Goal: Task Accomplishment & Management: Use online tool/utility

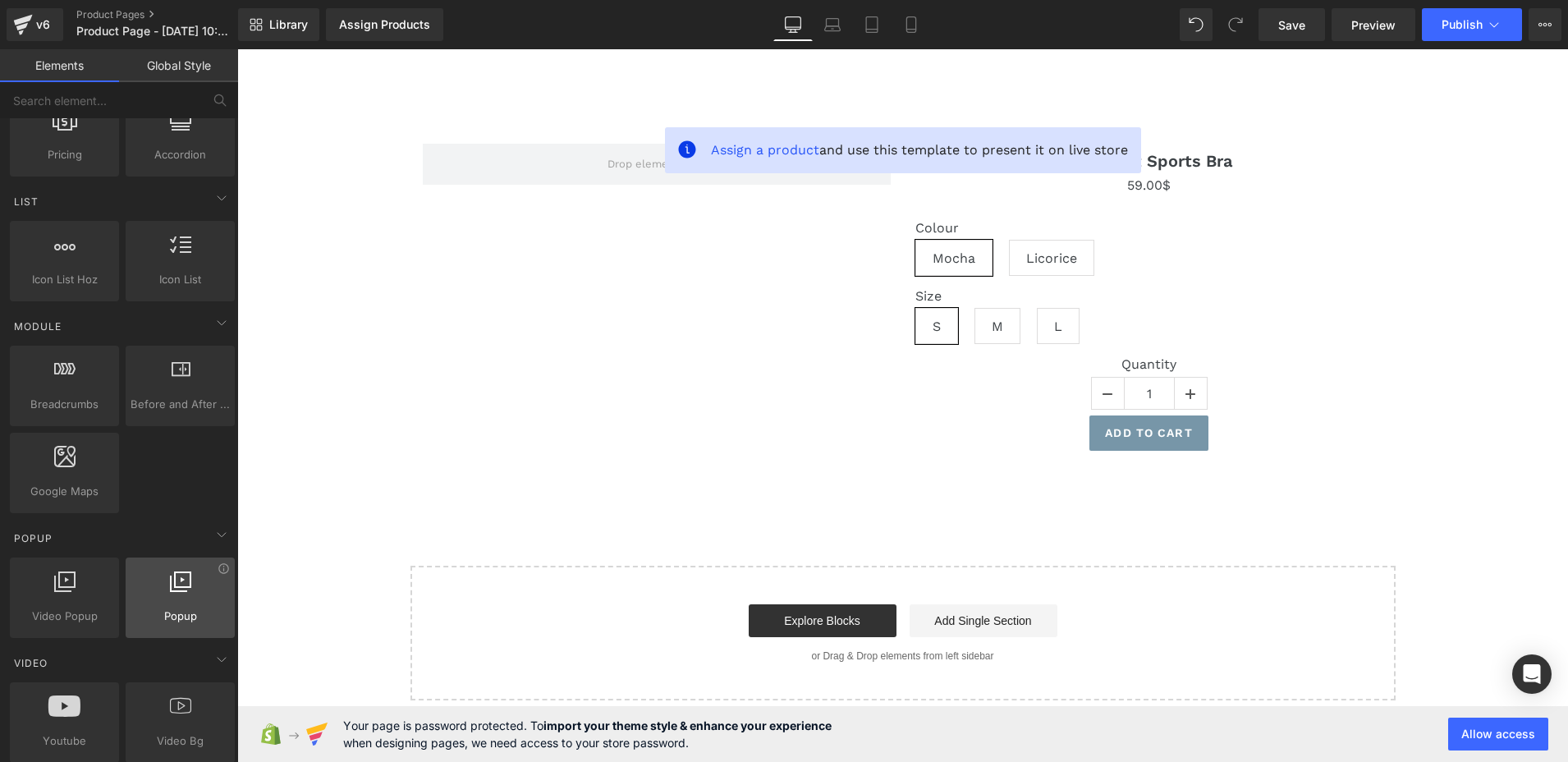
scroll to position [903, 0]
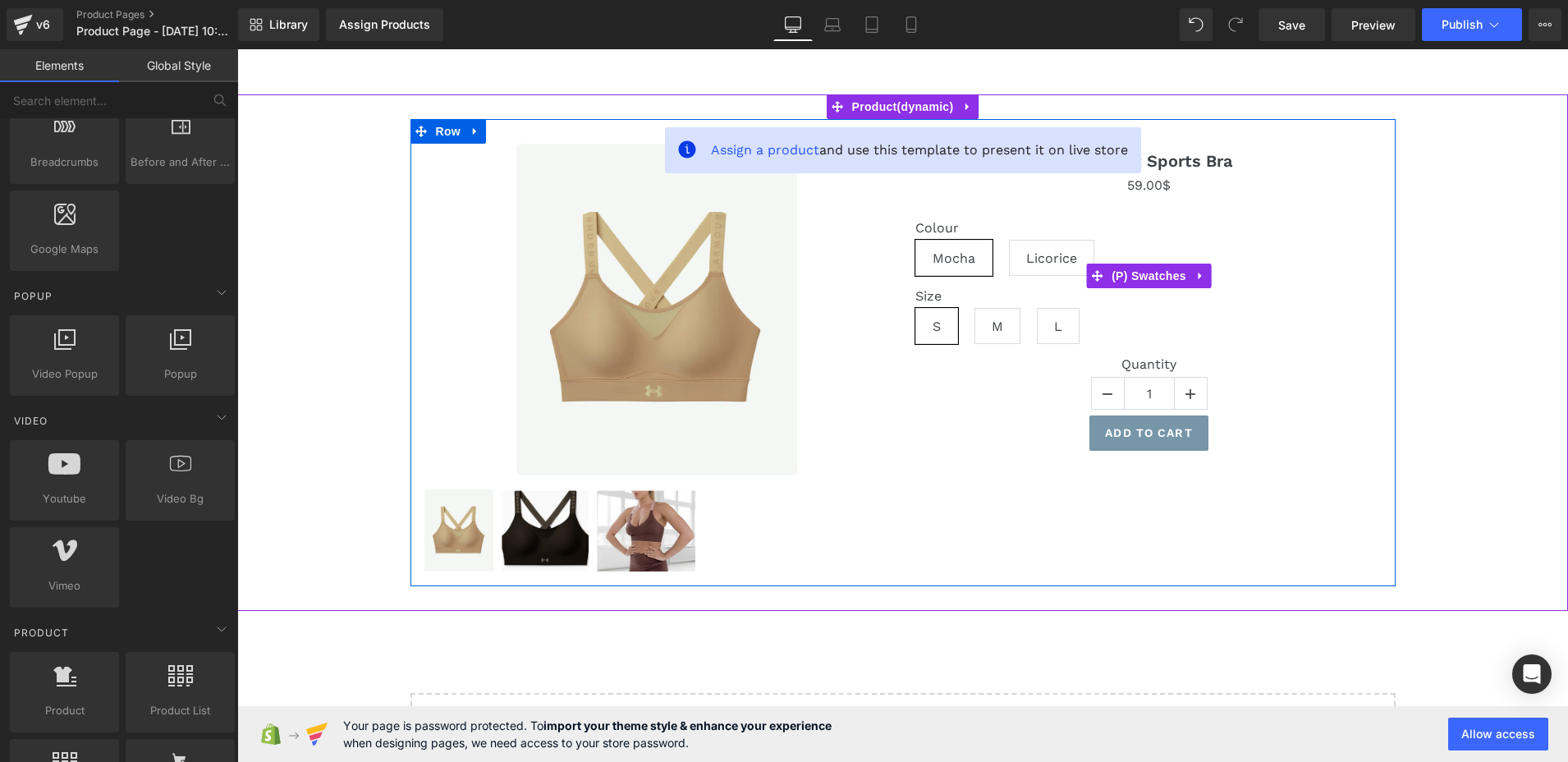
click at [1296, 335] on div "Size S M L" at bounding box center [1149, 322] width 468 height 68
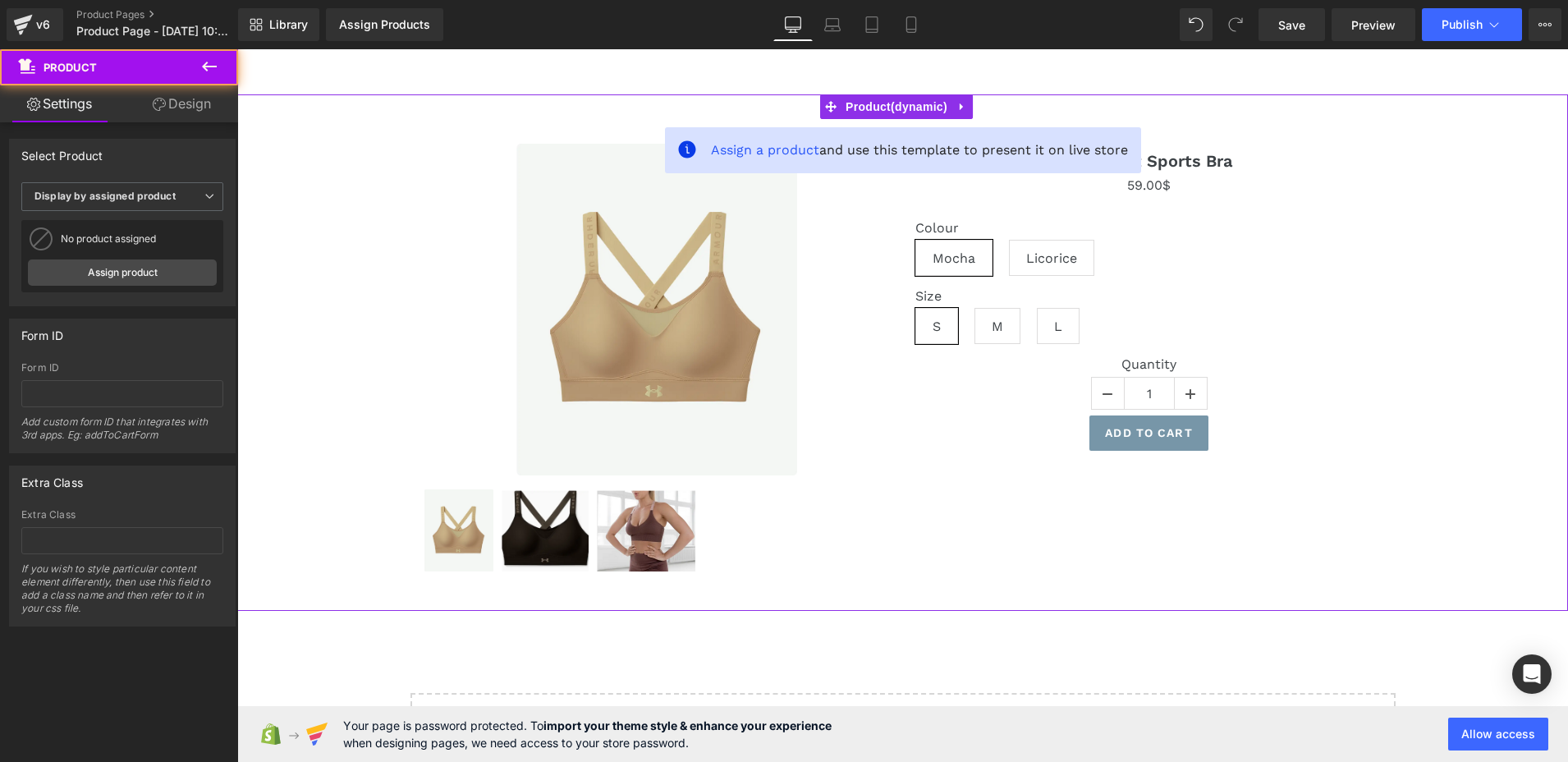
click at [306, 346] on div "Sale Off (P) Image 0$" at bounding box center [902, 352] width 1314 height 468
click at [201, 98] on link "Design" at bounding box center [182, 104] width 119 height 37
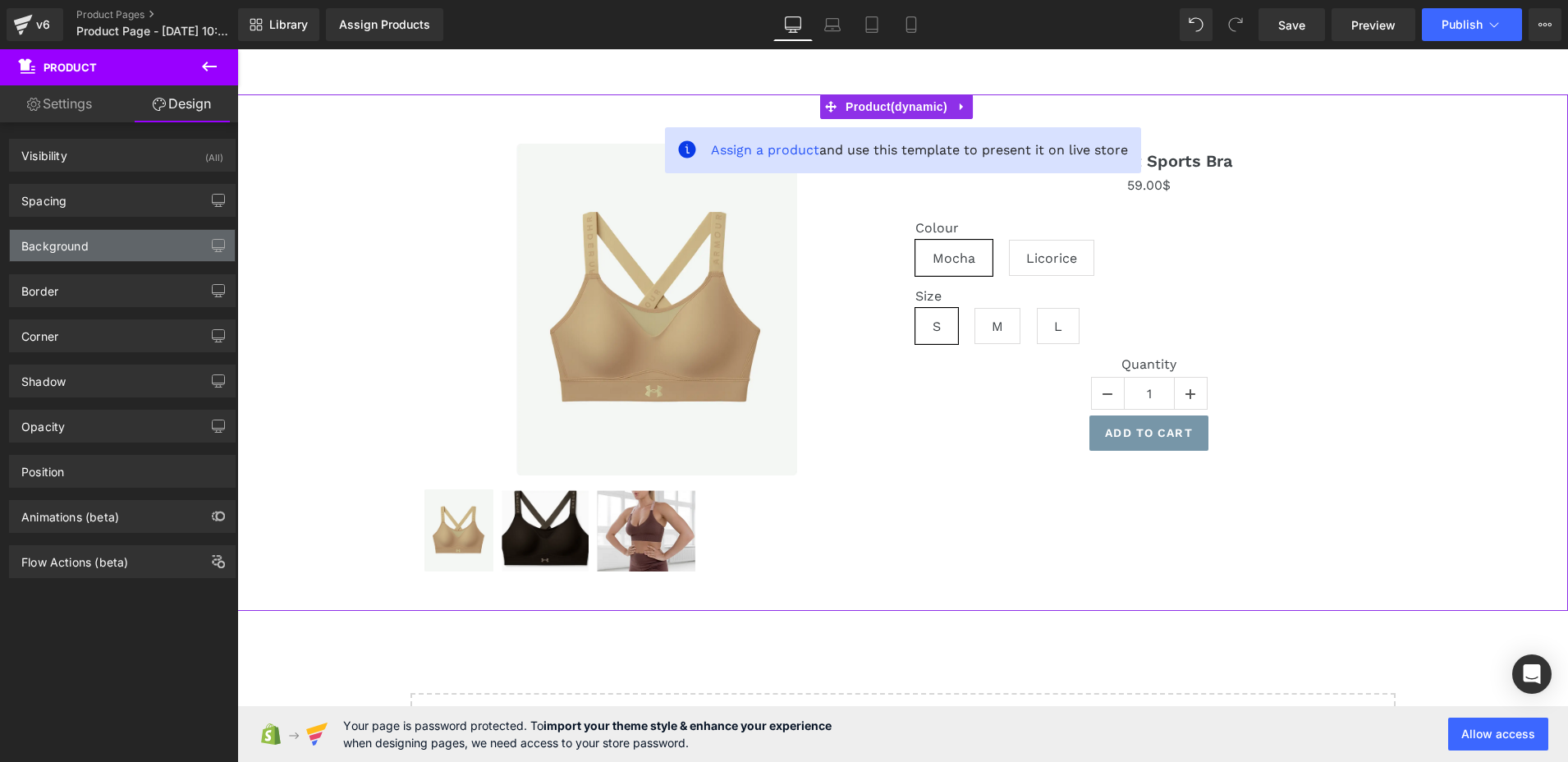
click at [53, 248] on div "Background" at bounding box center [54, 241] width 67 height 23
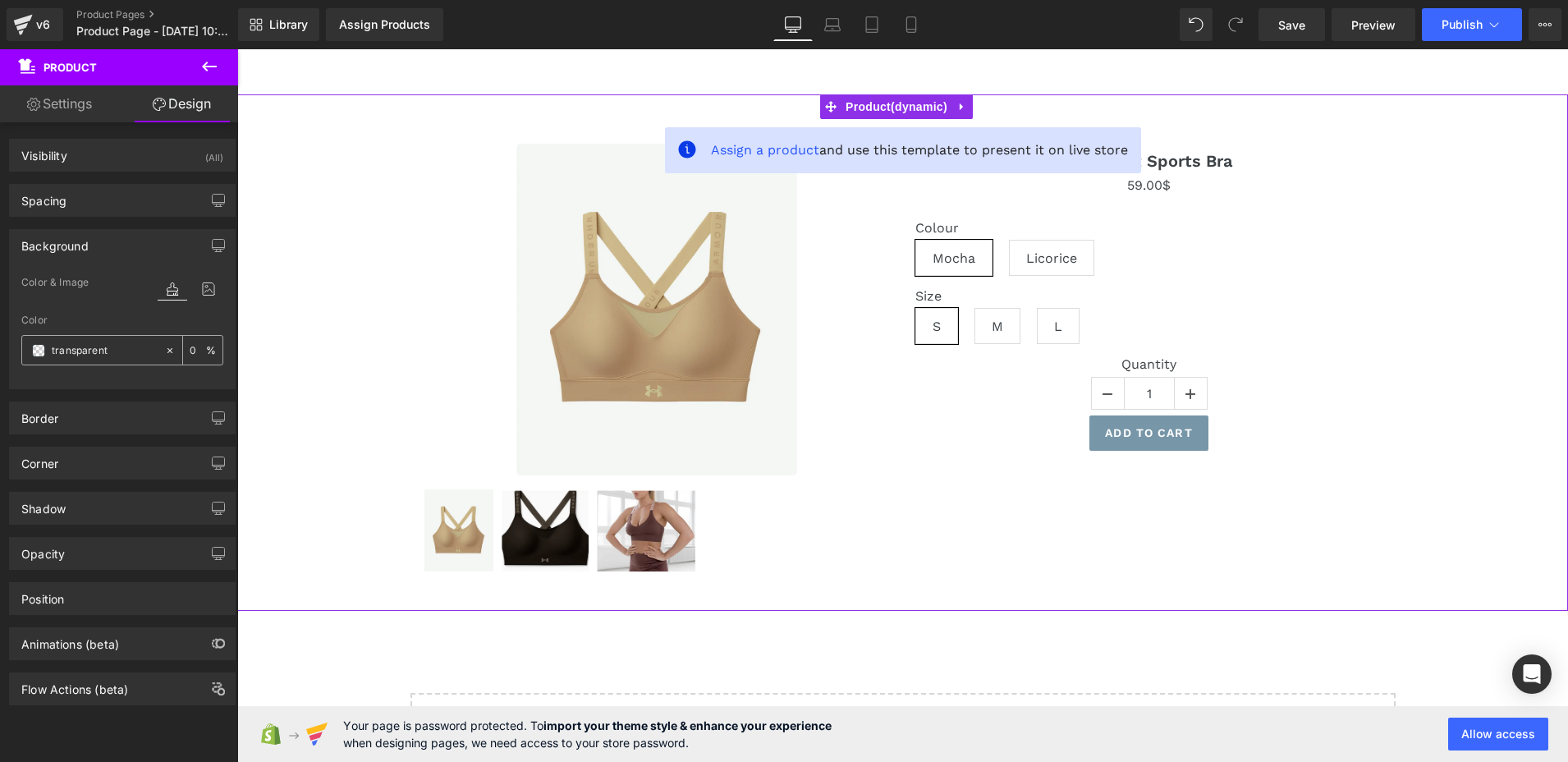
click at [36, 346] on span at bounding box center [39, 351] width 13 height 13
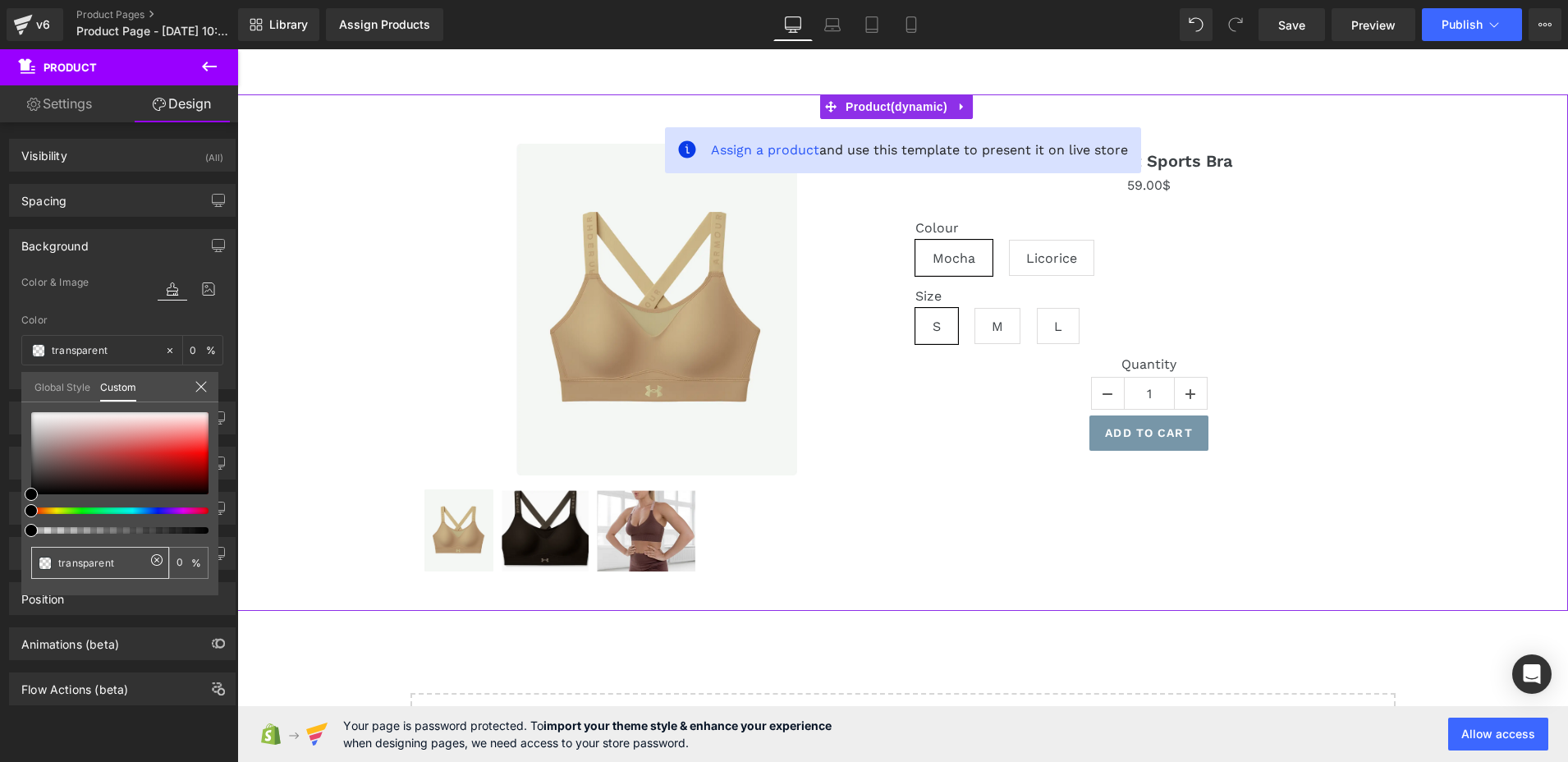
click at [110, 557] on input "transparent" at bounding box center [101, 563] width 87 height 18
click at [114, 560] on input "transparent" at bounding box center [101, 563] width 87 height 18
click at [114, 561] on input "transparent" at bounding box center [101, 563] width 87 height 18
click at [114, 562] on input "transparent" at bounding box center [101, 563] width 87 height 18
type input "0"
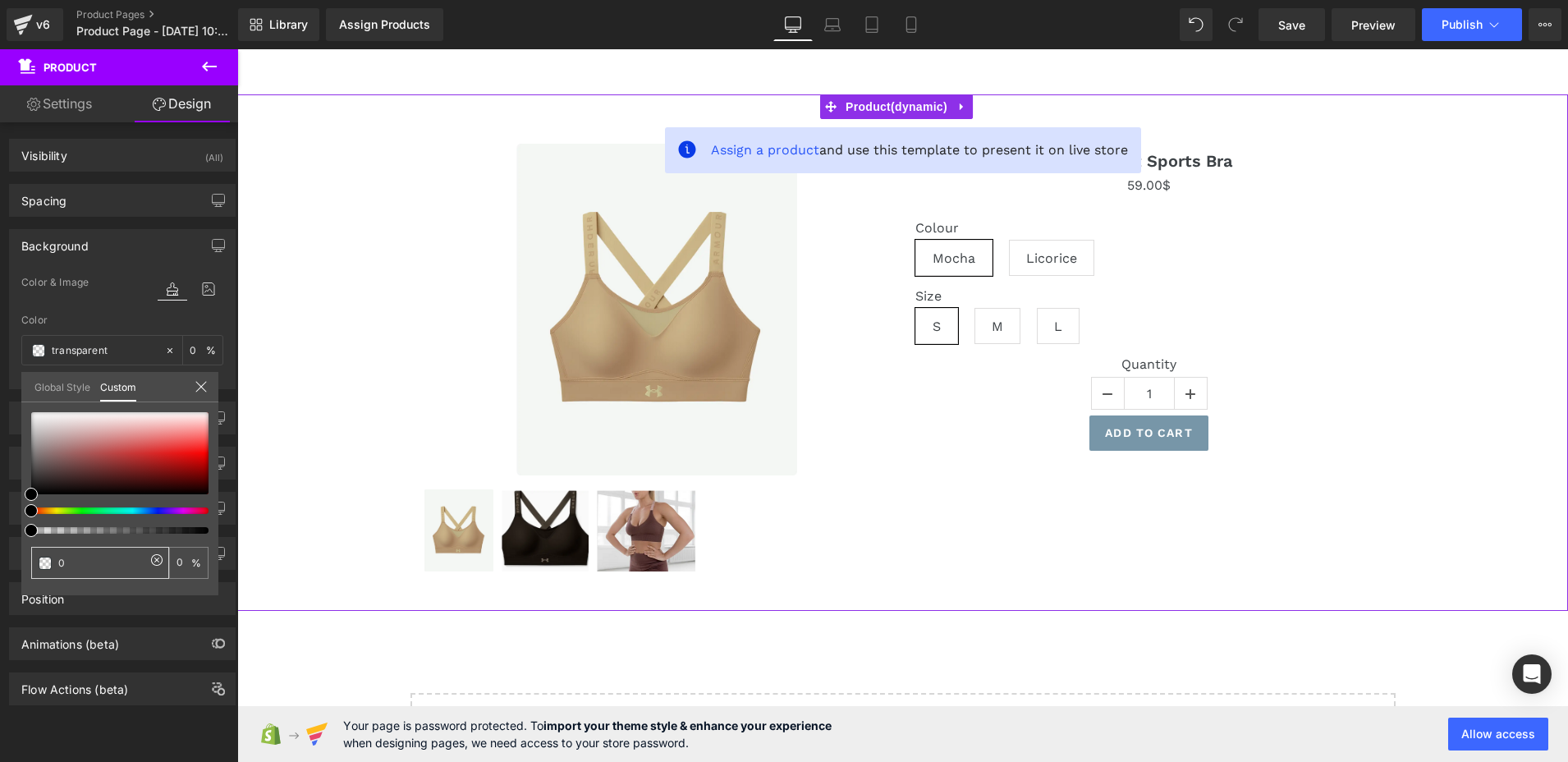
type input "0"
type input "00"
type input "000"
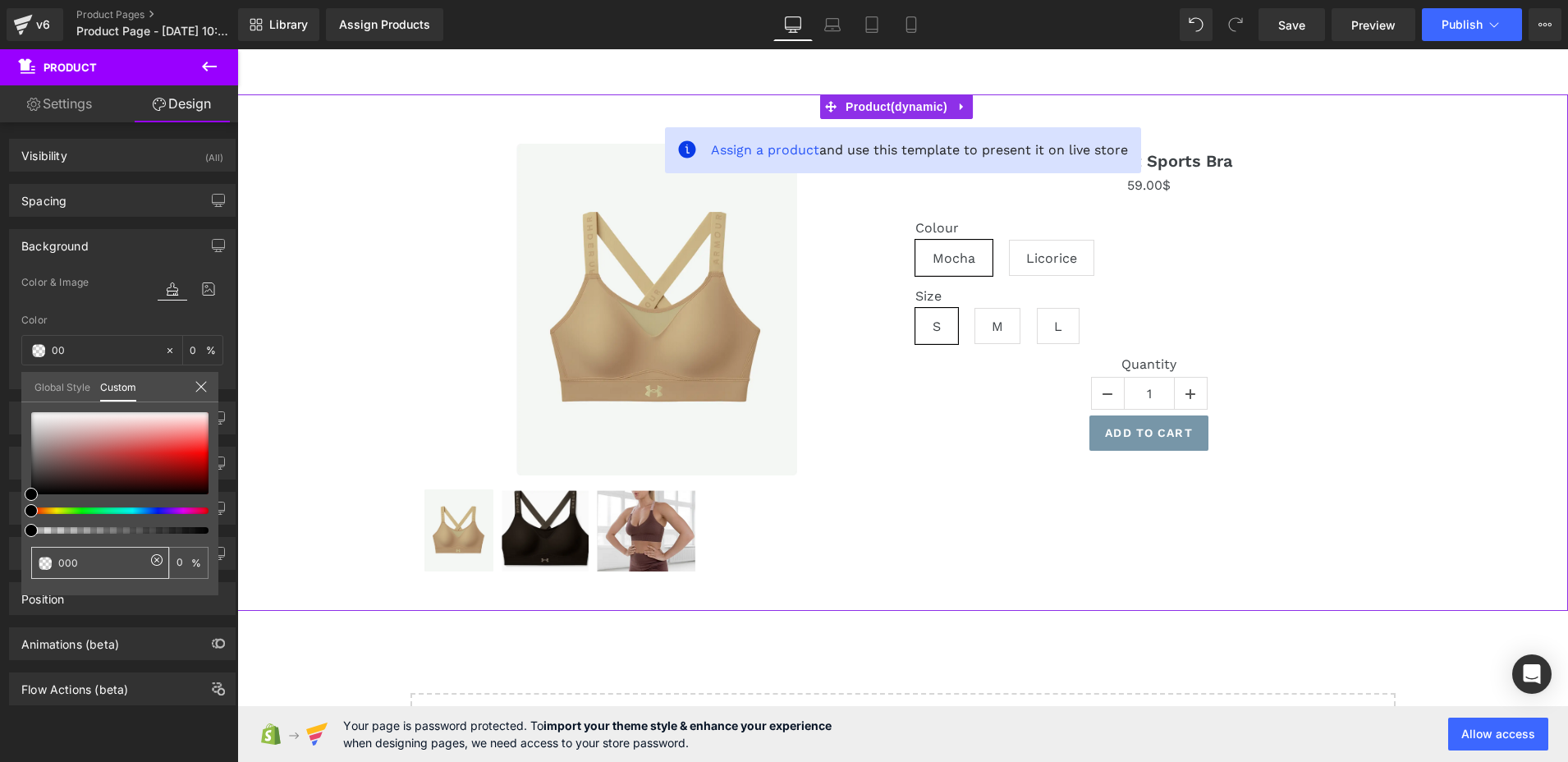
type input "100"
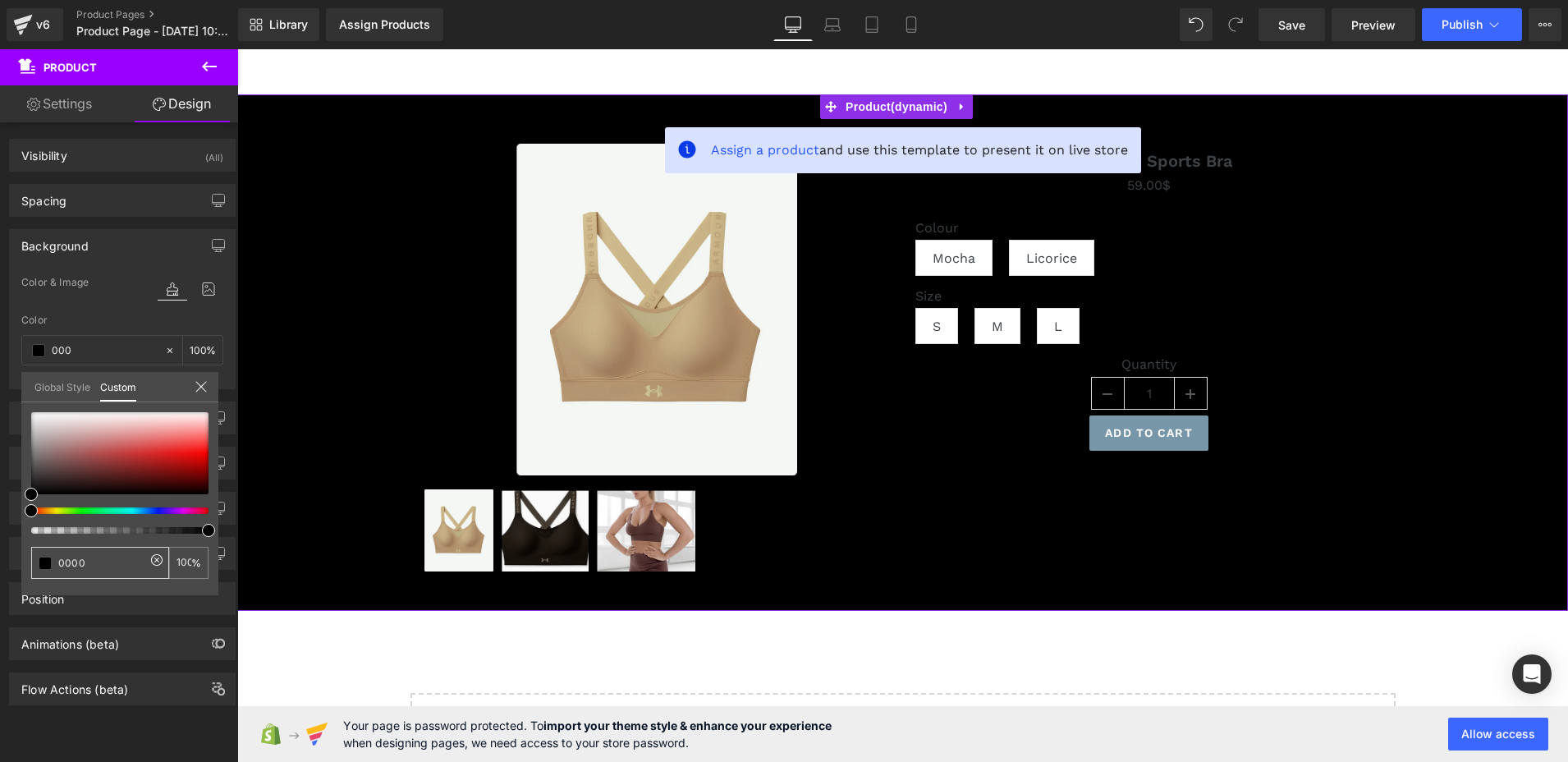
type input "00000"
type input "0"
type input "000000"
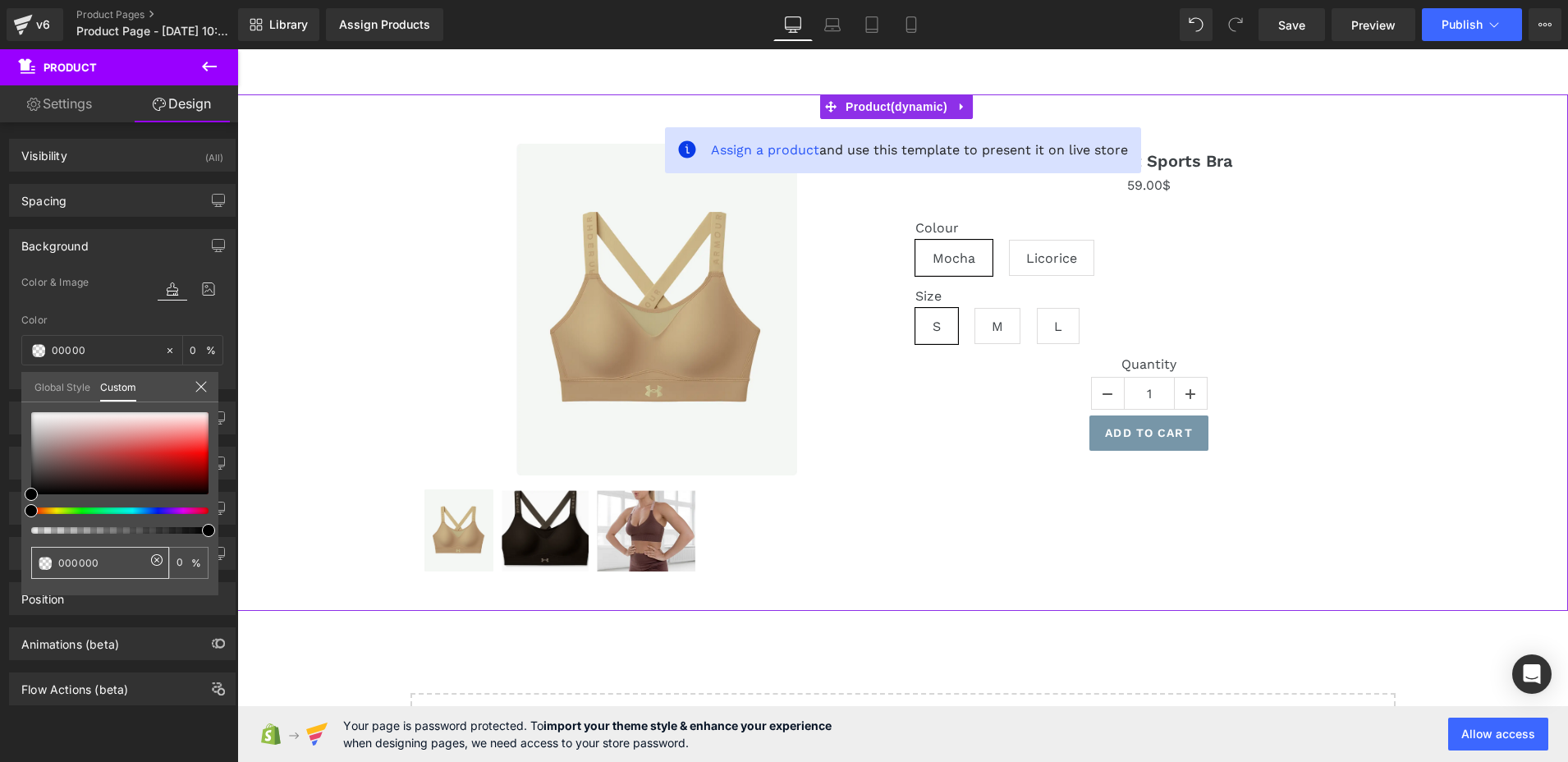
type input "000000"
type input "100"
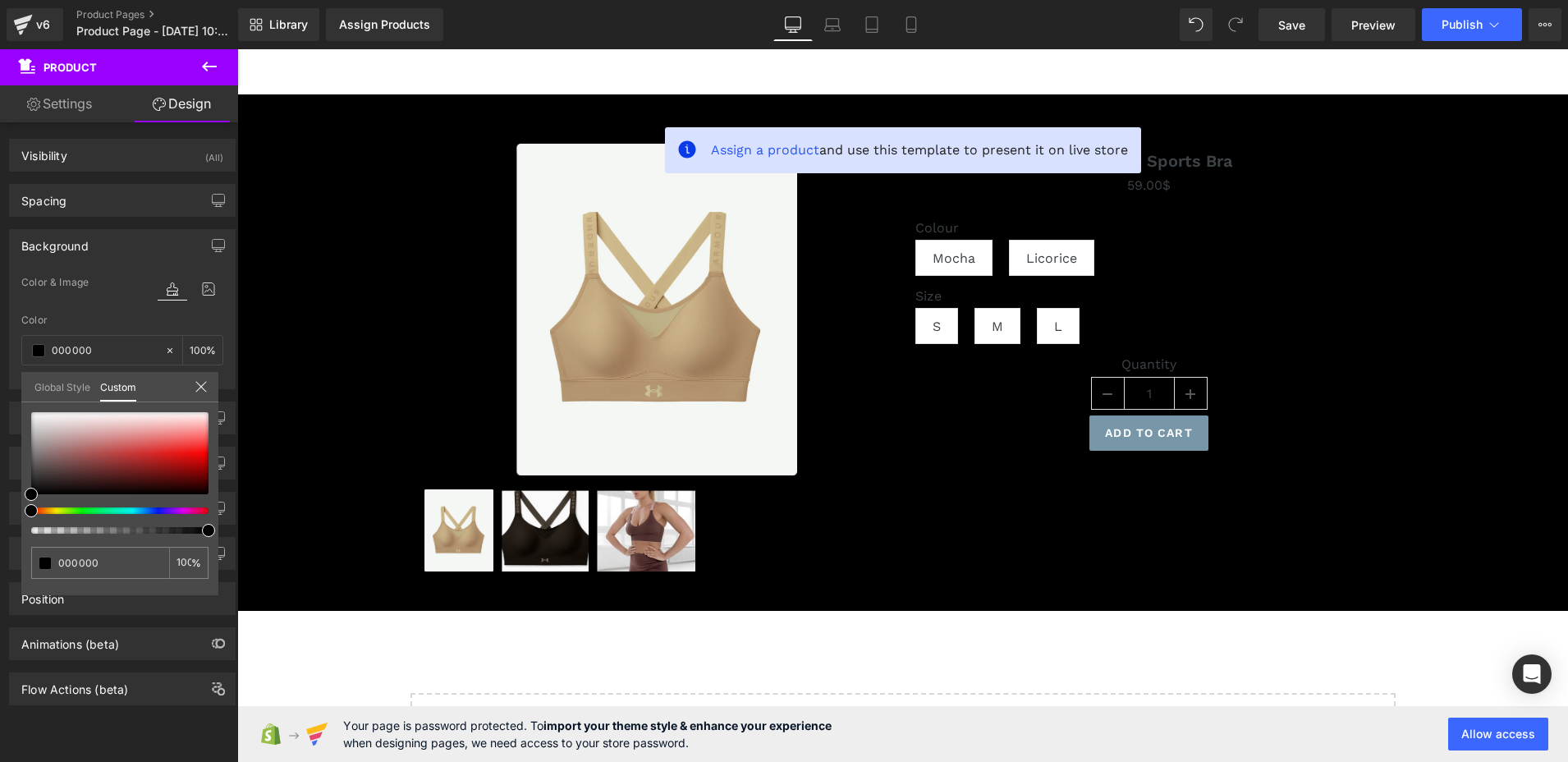
click at [1084, 468] on body "Skip to content Submit Close search Home Catalog Assign a product and use this …" at bounding box center [902, 450] width 1331 height 804
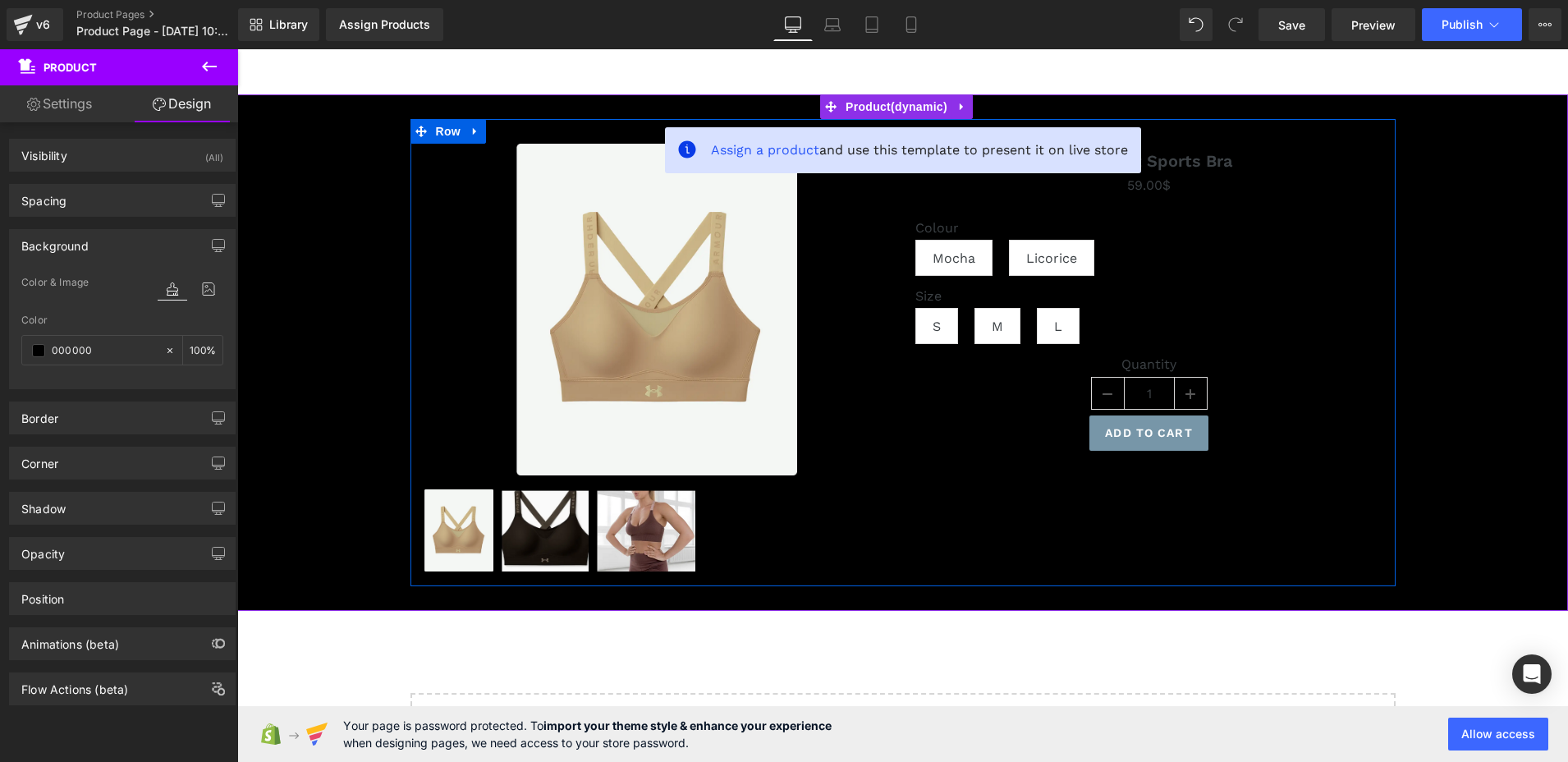
click at [953, 449] on div "Add To Cart" at bounding box center [1149, 433] width 468 height 35
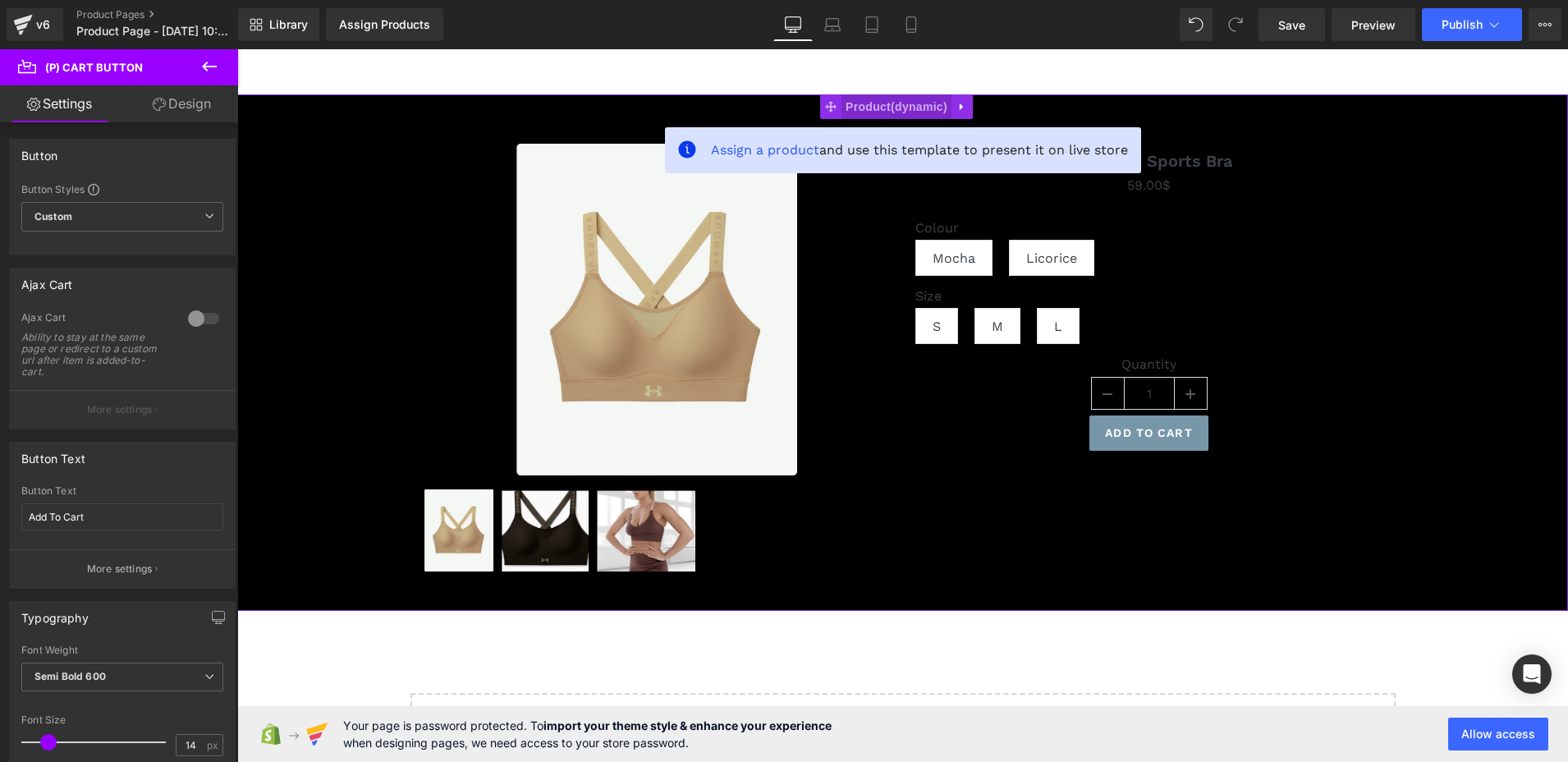
click at [881, 108] on span "Product" at bounding box center [897, 106] width 110 height 25
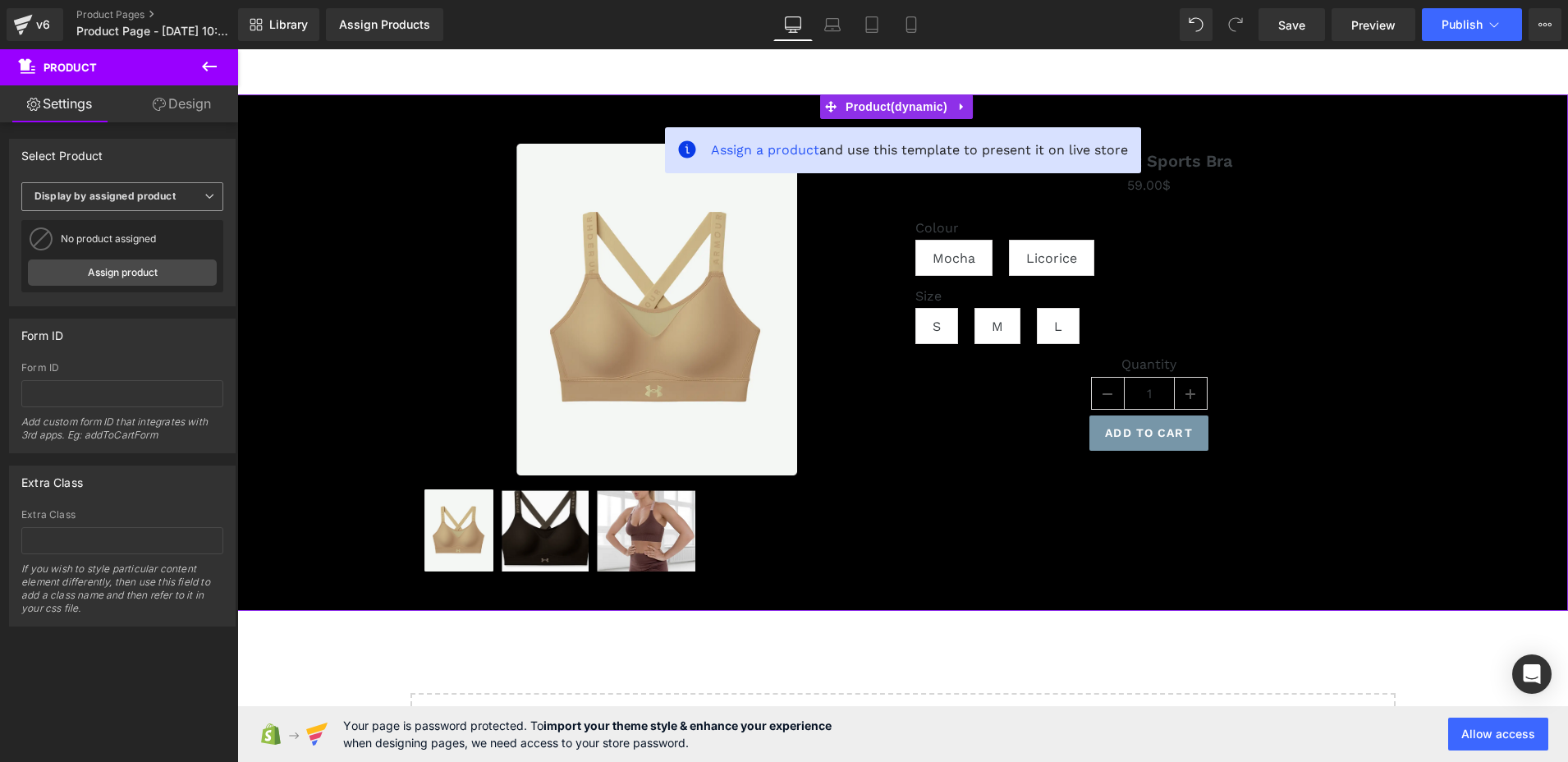
click at [154, 196] on b "Display by assigned product" at bounding box center [104, 196] width 141 height 12
click at [103, 249] on div "Select manually" at bounding box center [84, 247] width 77 height 11
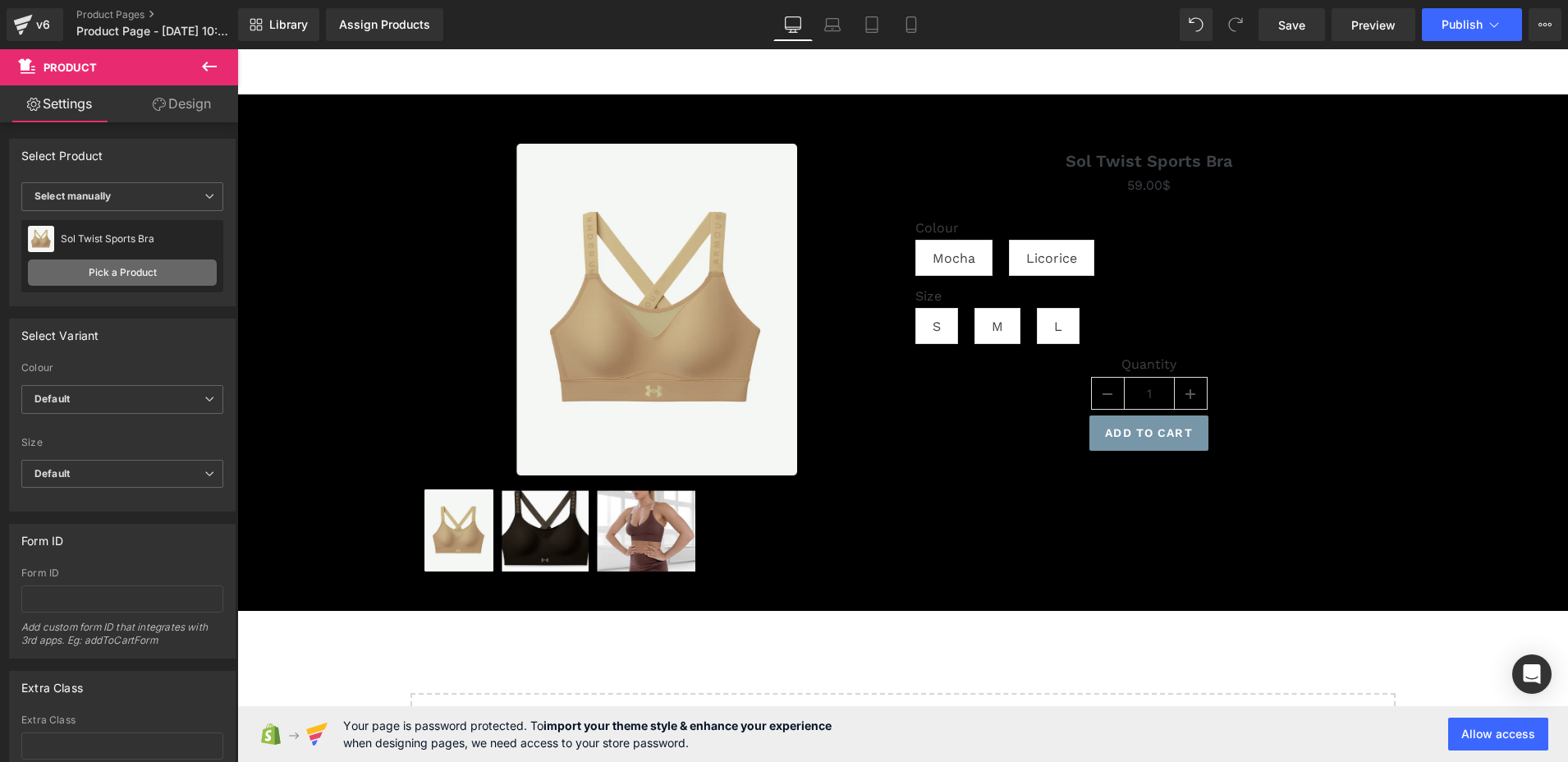
click at [124, 274] on link "Pick a Product" at bounding box center [122, 272] width 189 height 26
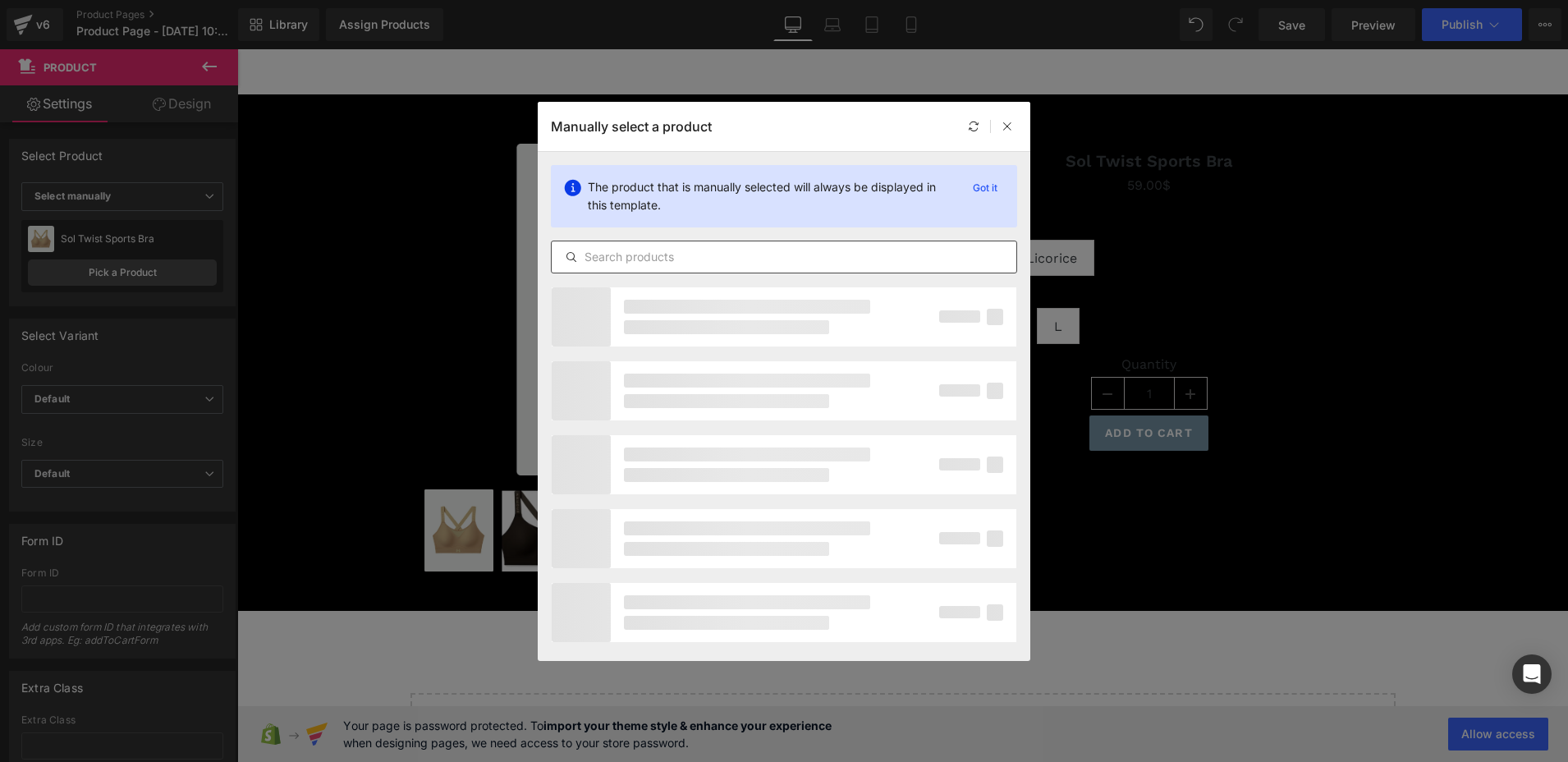
click at [648, 261] on input "text" at bounding box center [784, 256] width 465 height 19
paste input "[DOMAIN_NAME]"
type input "[DOMAIN_NAME]"
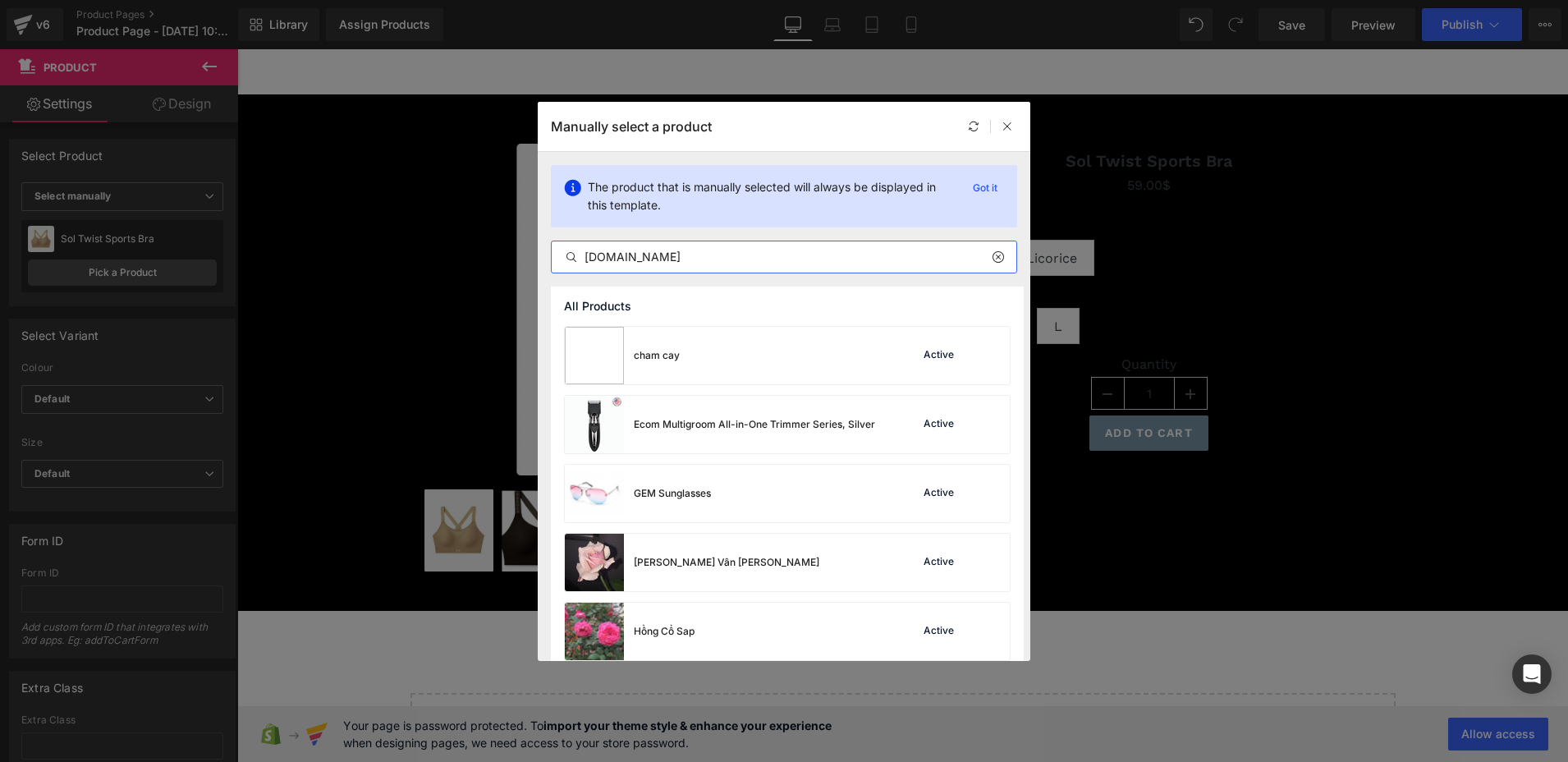
click at [692, 262] on input "[DOMAIN_NAME]" at bounding box center [784, 256] width 465 height 19
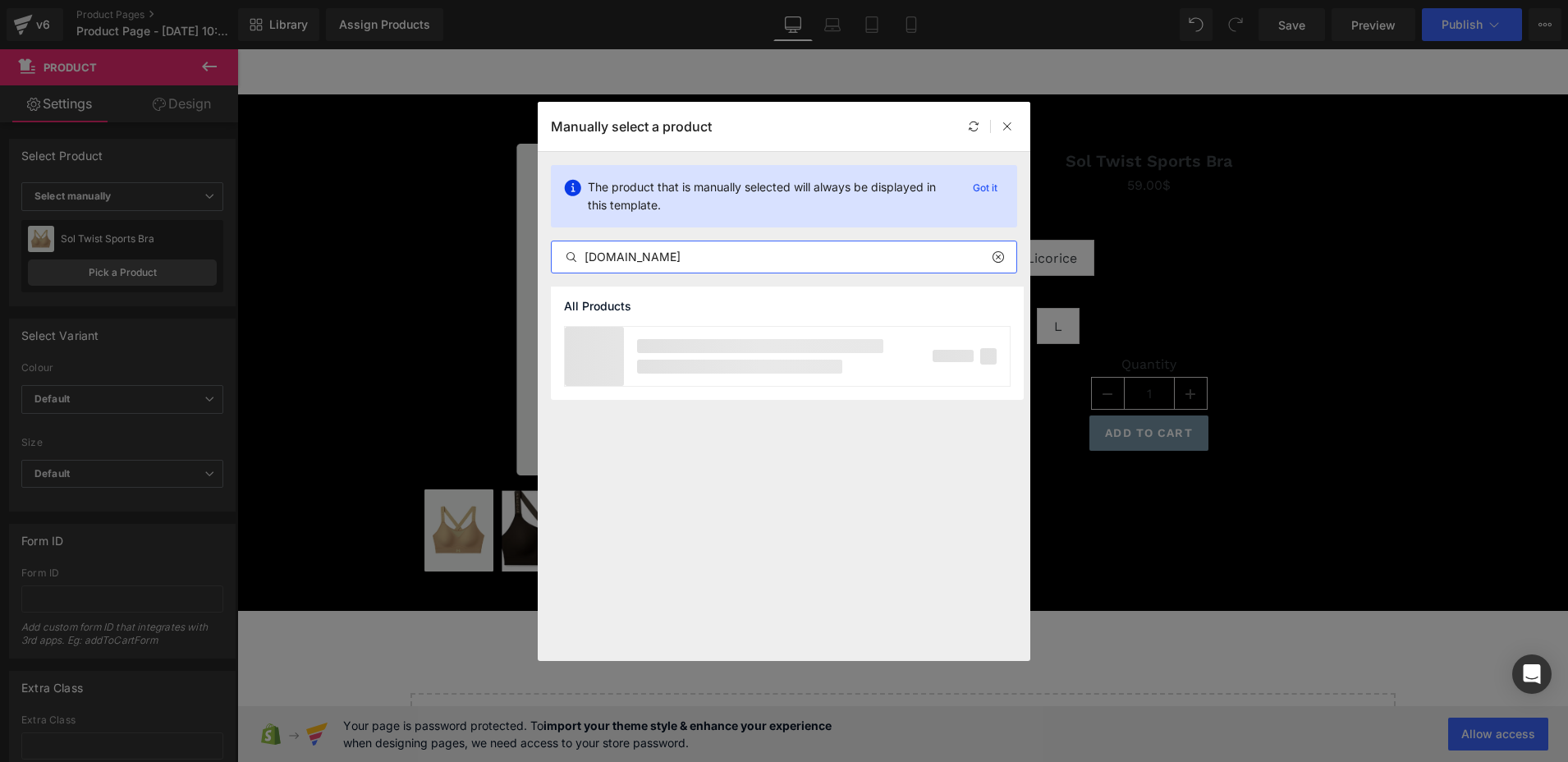
click at [692, 262] on input "[DOMAIN_NAME]" at bounding box center [784, 256] width 465 height 19
type input "Lan [PERSON_NAME]"
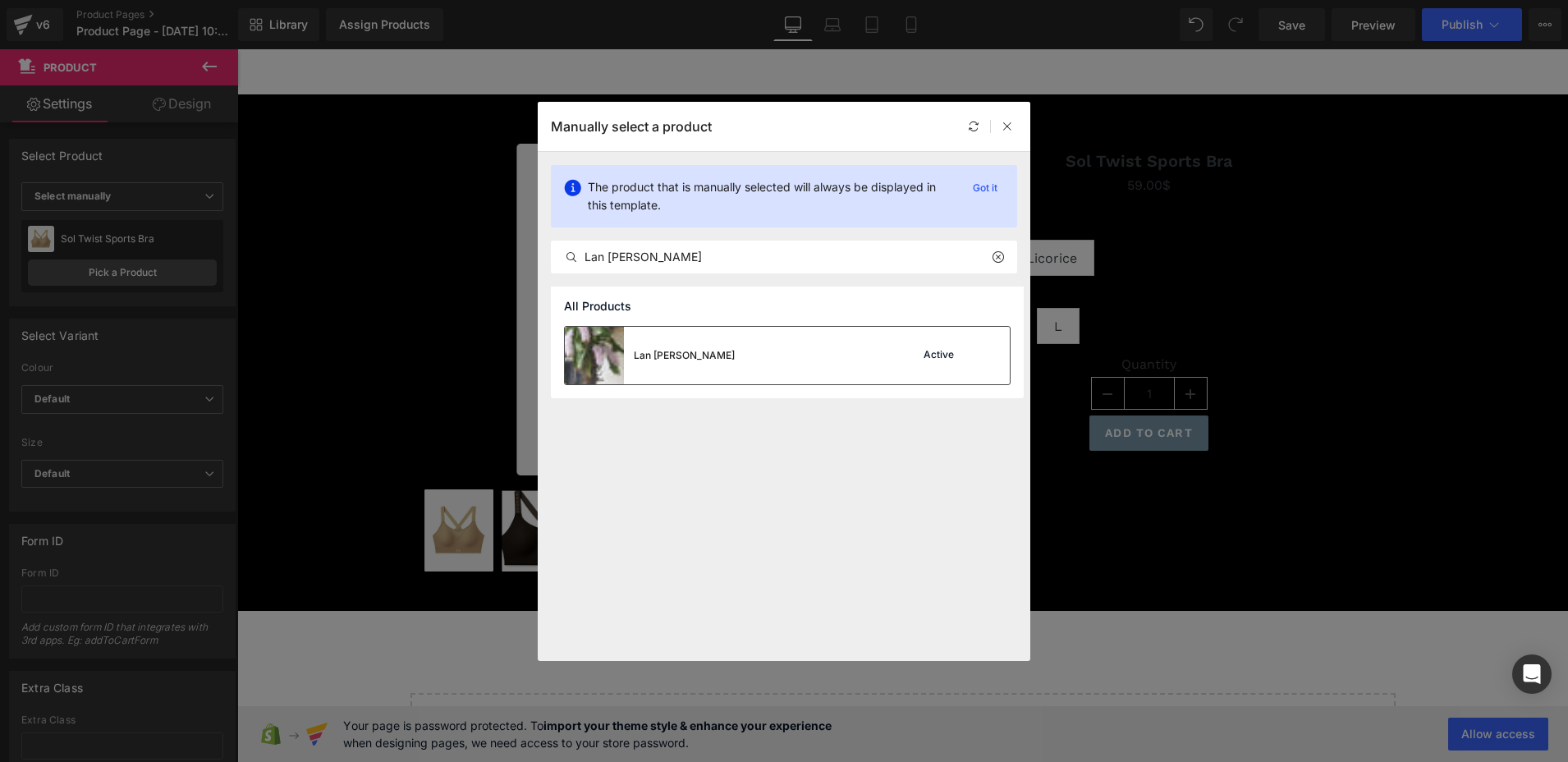
click at [774, 334] on div "Lan [PERSON_NAME] Active" at bounding box center [788, 355] width 445 height 57
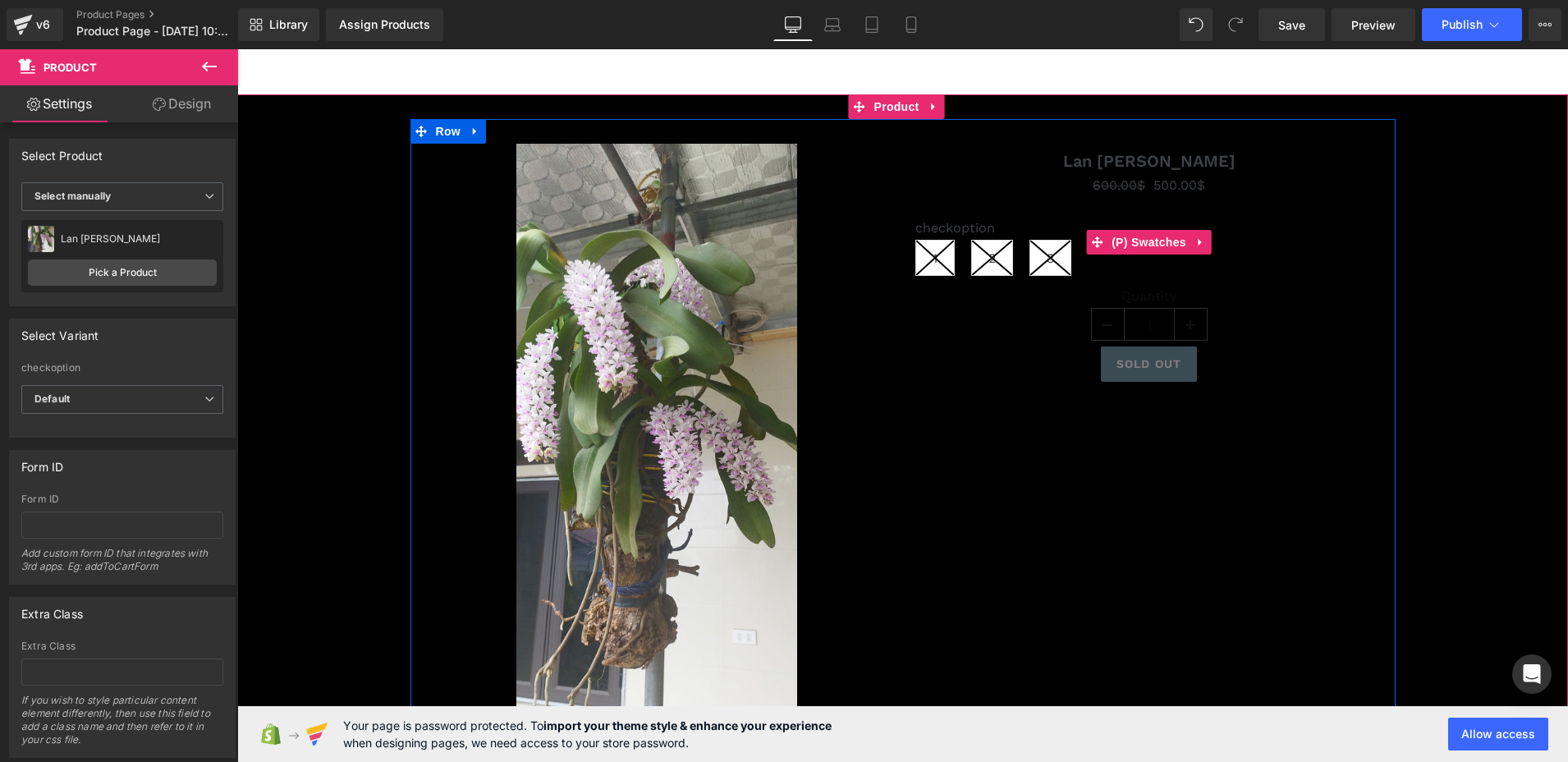
click at [983, 255] on line at bounding box center [992, 257] width 41 height 34
click at [1065, 270] on icon at bounding box center [1051, 257] width 41 height 34
click at [1099, 315] on icon at bounding box center [1100, 316] width 11 height 12
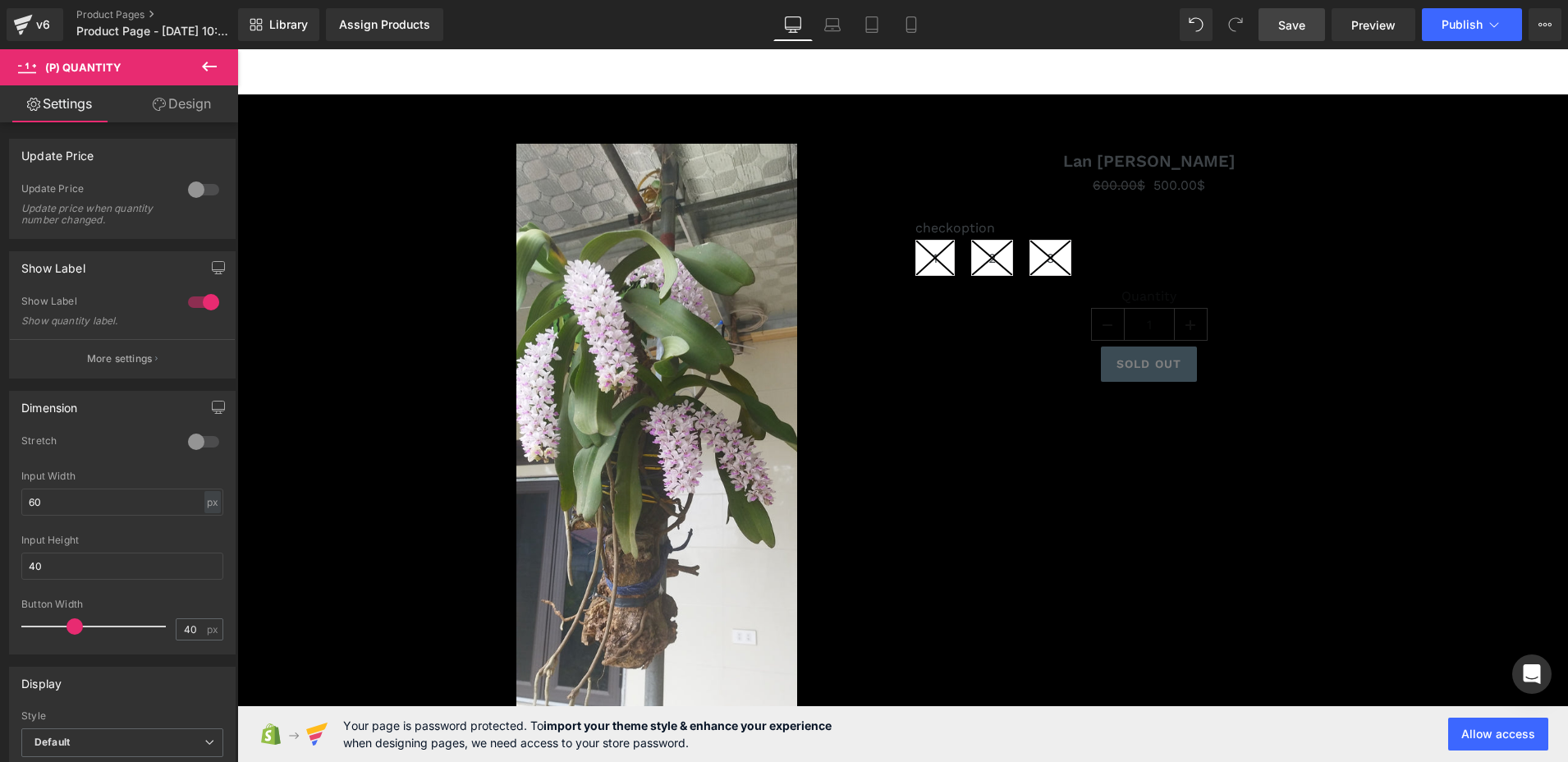
click at [1301, 27] on span "Save" at bounding box center [1291, 25] width 27 height 18
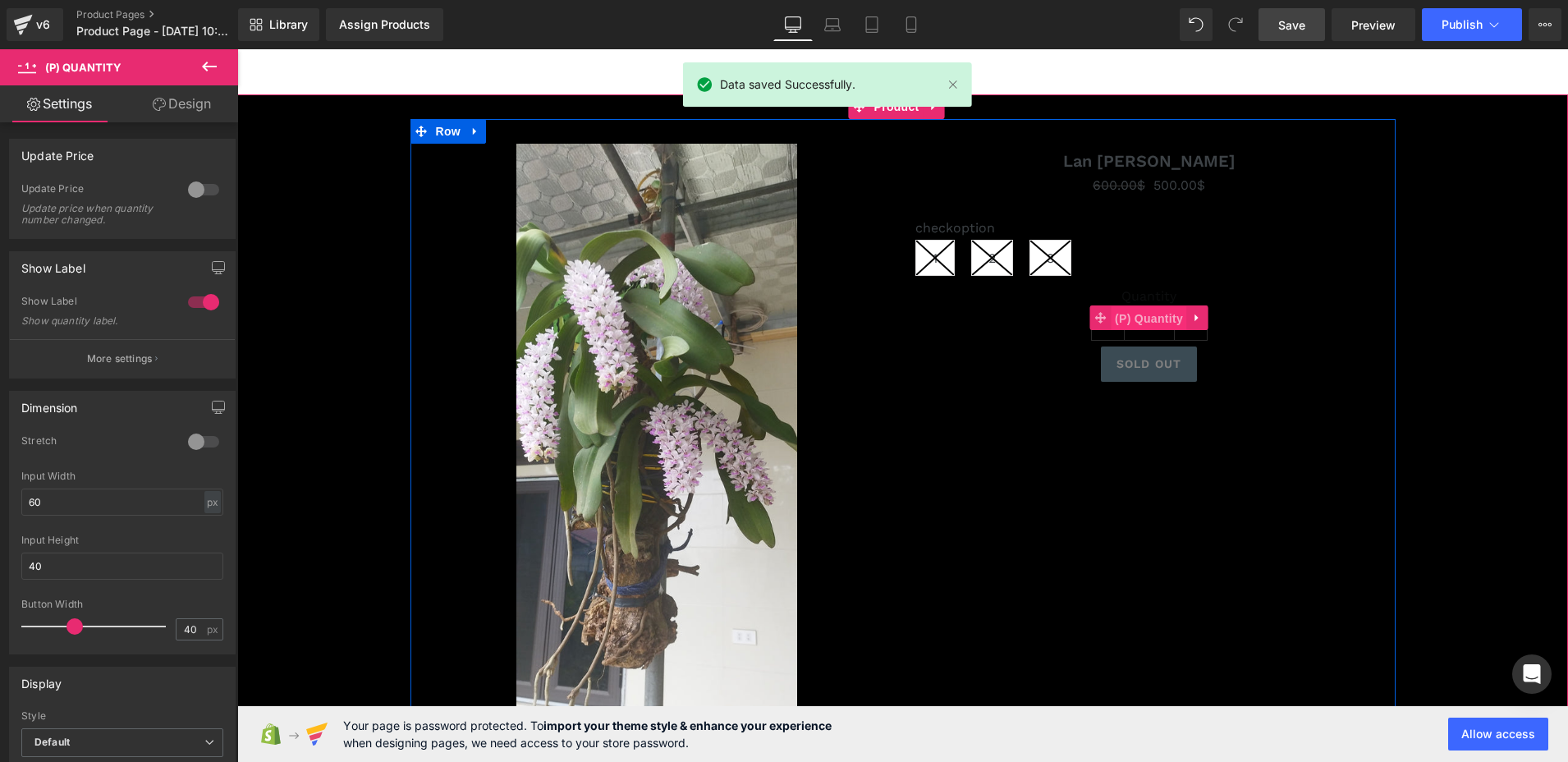
click at [1146, 329] on span "(P) Quantity" at bounding box center [1149, 318] width 77 height 25
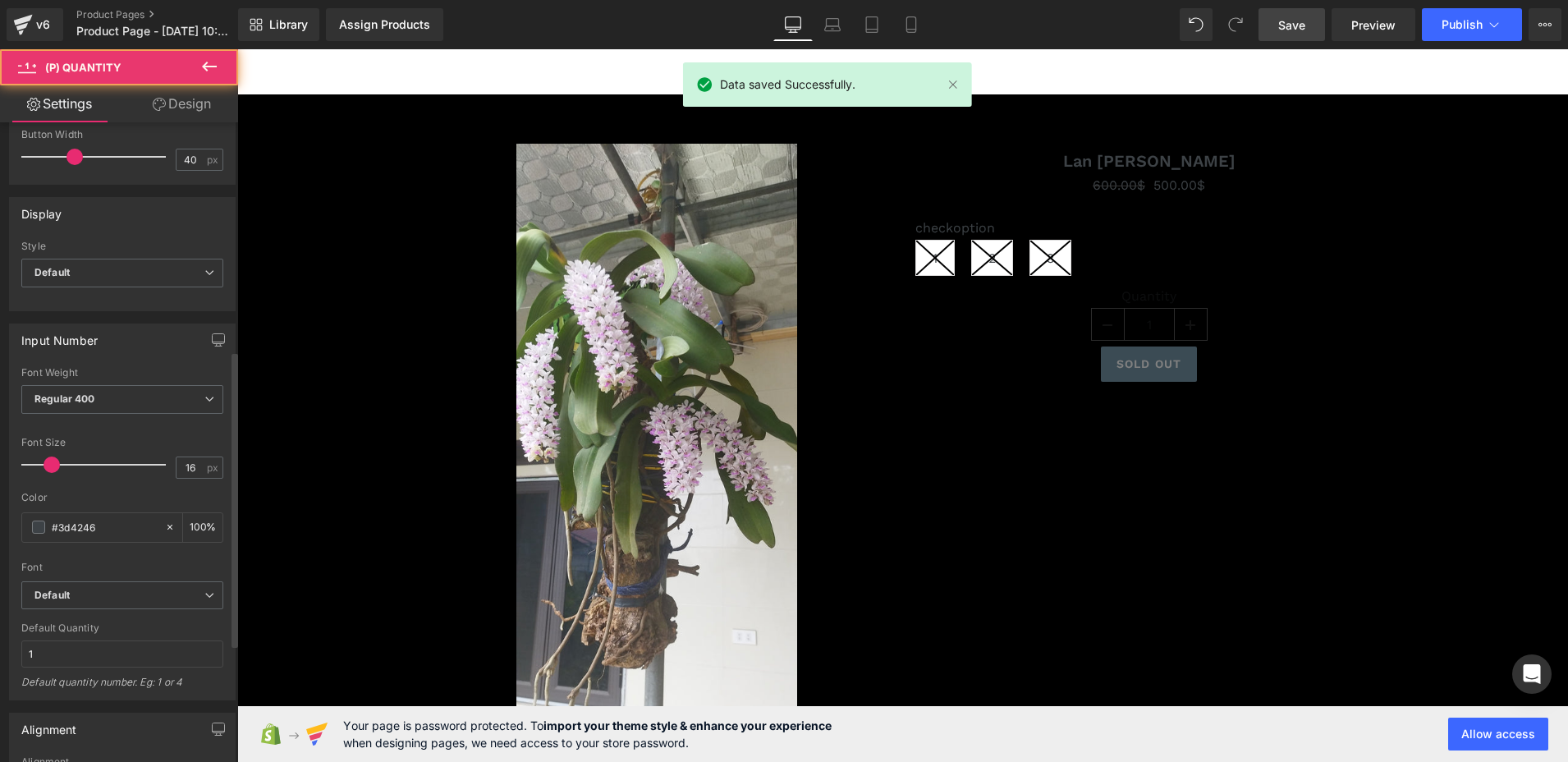
scroll to position [493, 0]
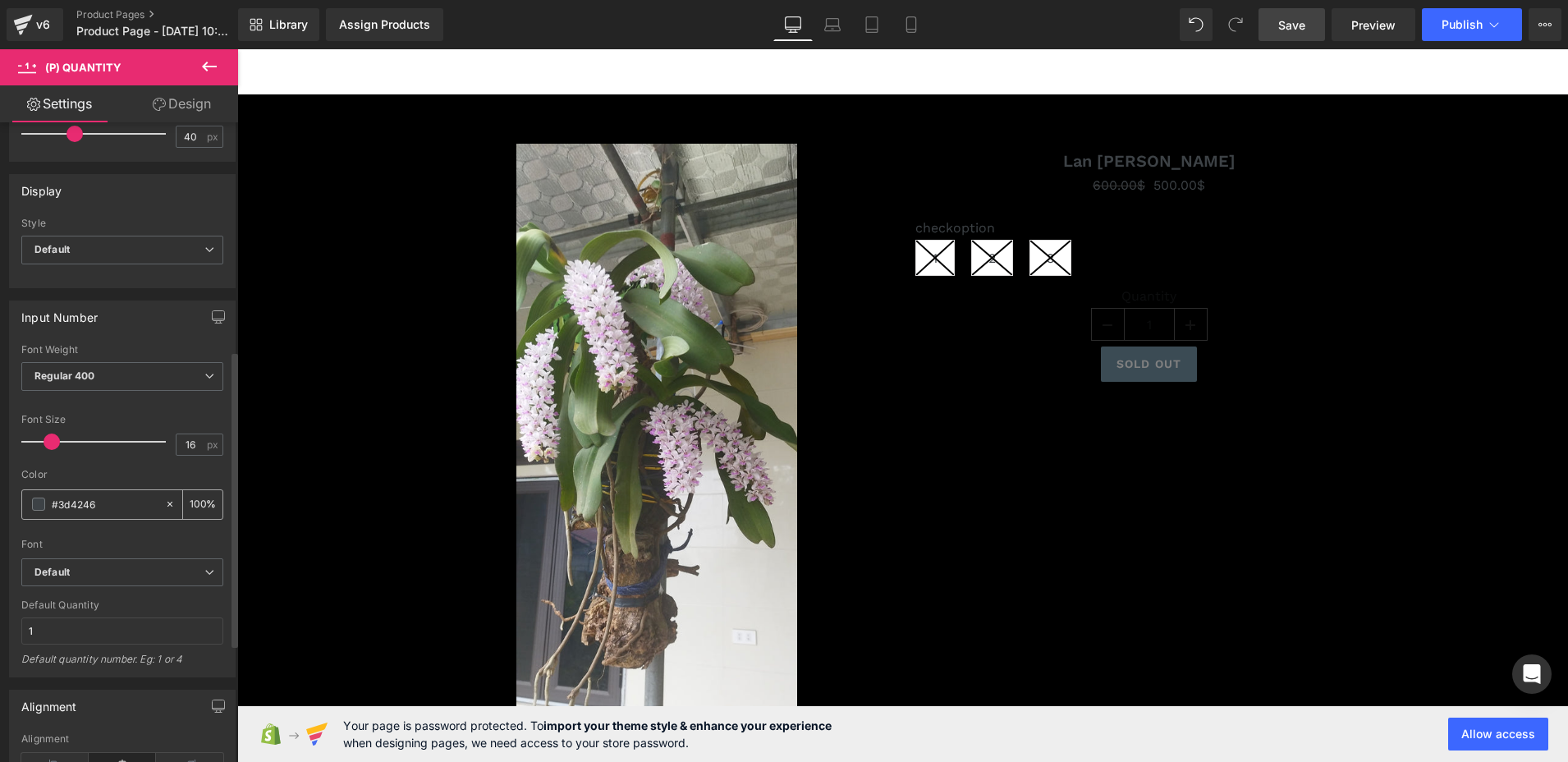
click at [97, 506] on input "#3d4246" at bounding box center [104, 505] width 105 height 18
click at [184, 101] on link "Design" at bounding box center [182, 104] width 119 height 37
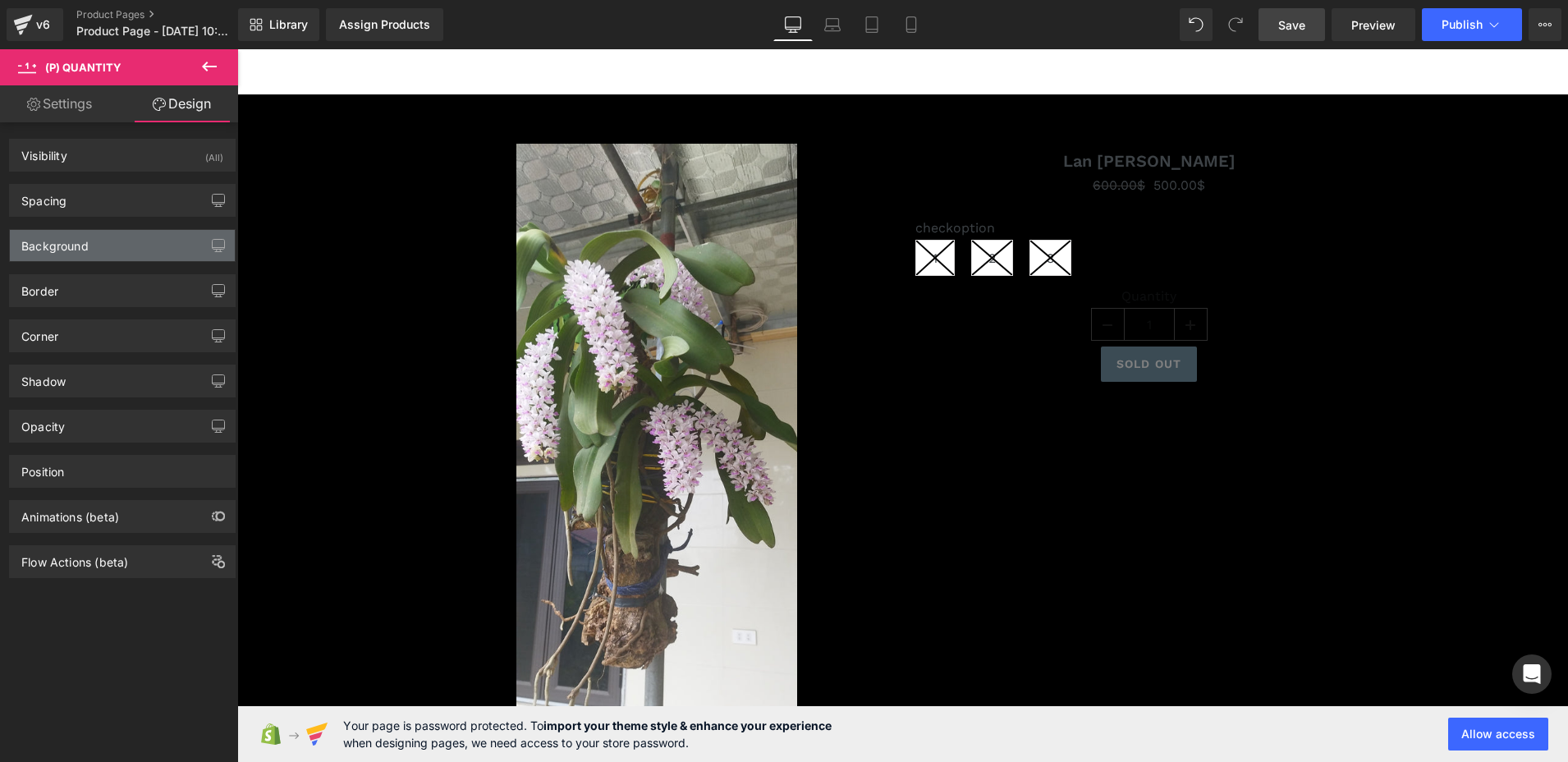
click at [62, 249] on div "Background" at bounding box center [54, 241] width 67 height 23
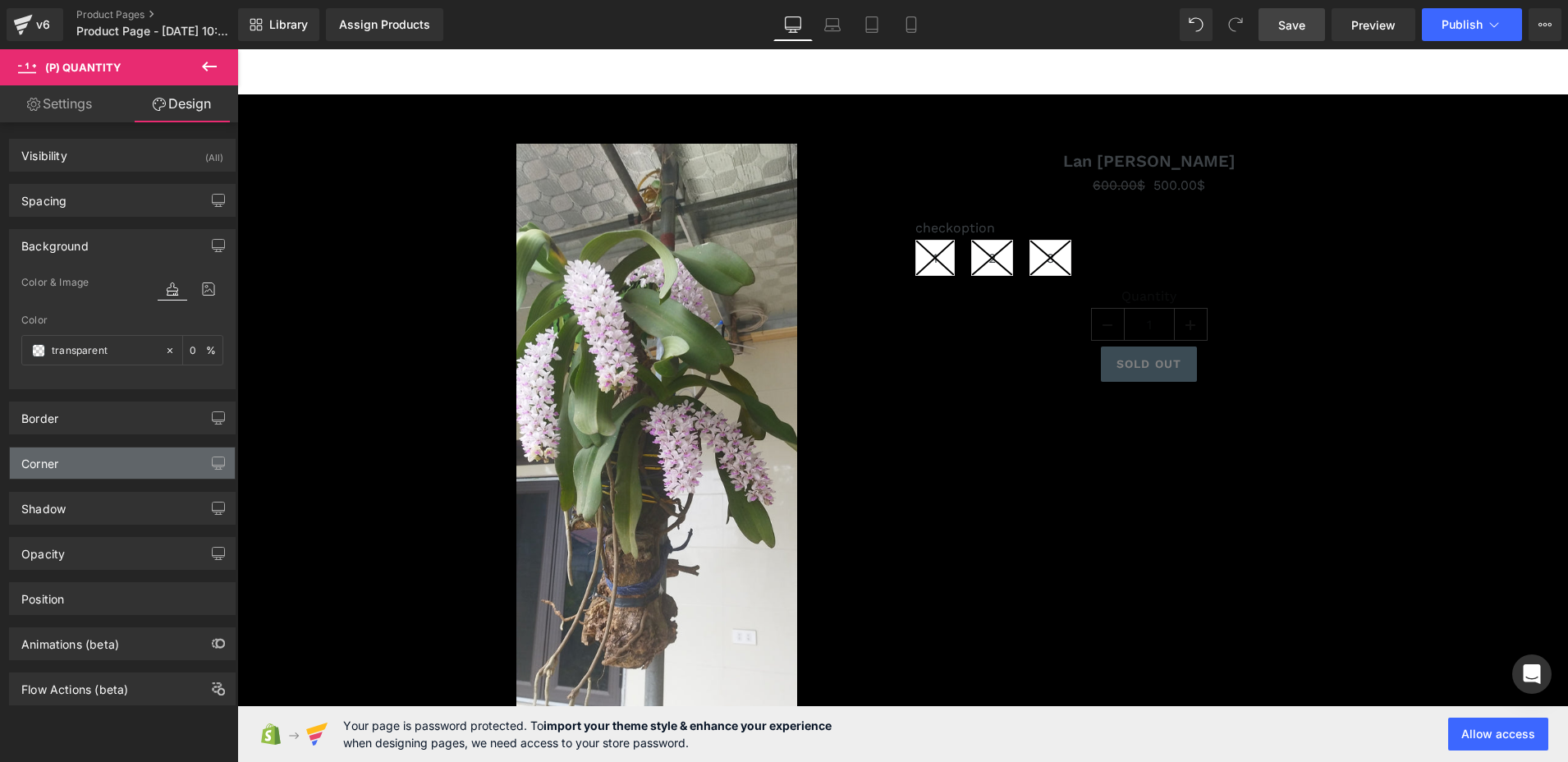
click at [71, 458] on div "Corner" at bounding box center [123, 463] width 225 height 31
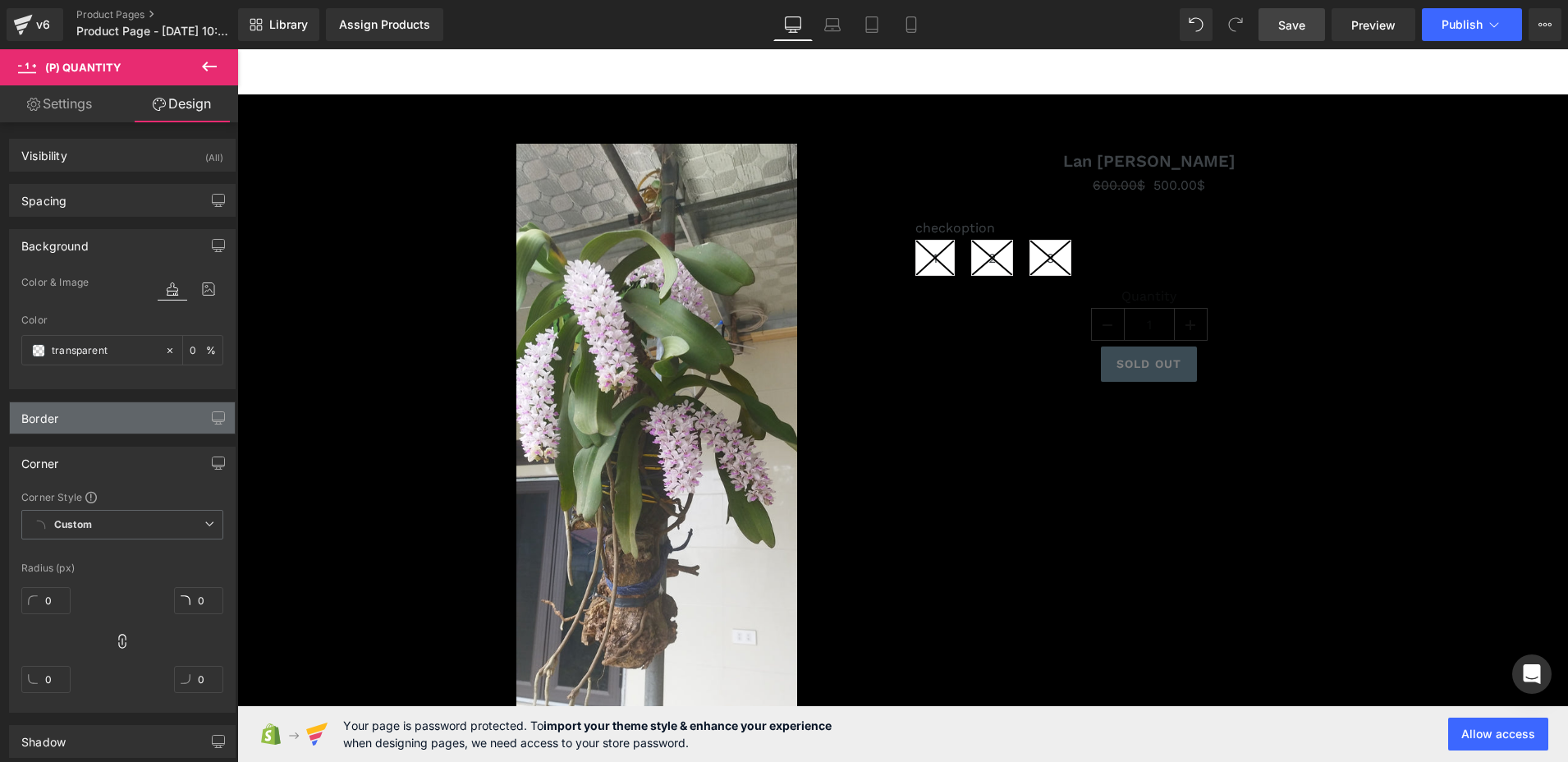
click at [78, 419] on div "Border" at bounding box center [123, 418] width 225 height 31
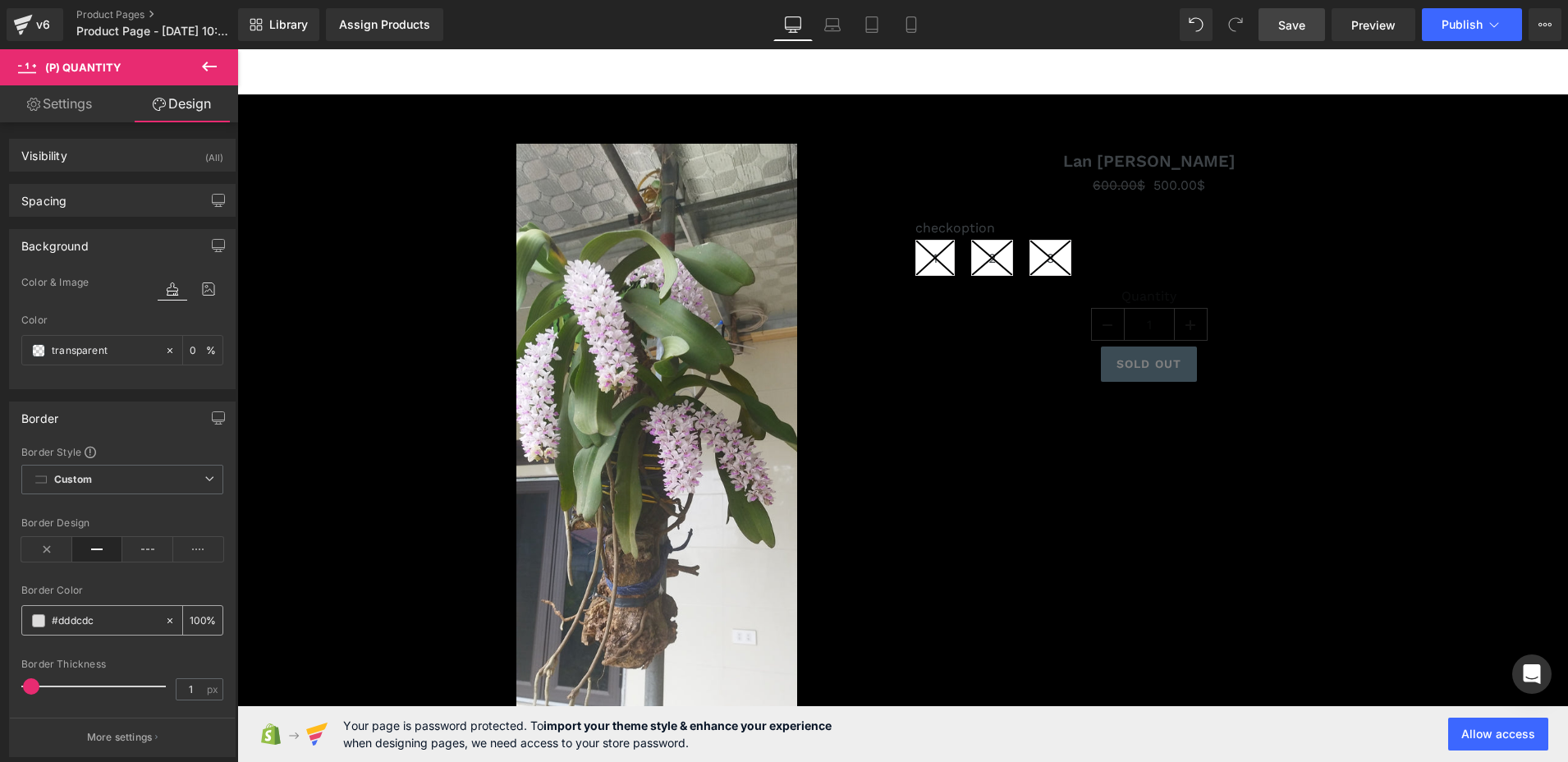
click at [101, 625] on input "#dddcdc" at bounding box center [104, 621] width 105 height 18
type input "#"
type input "0"
type input "#fff"
type input "100"
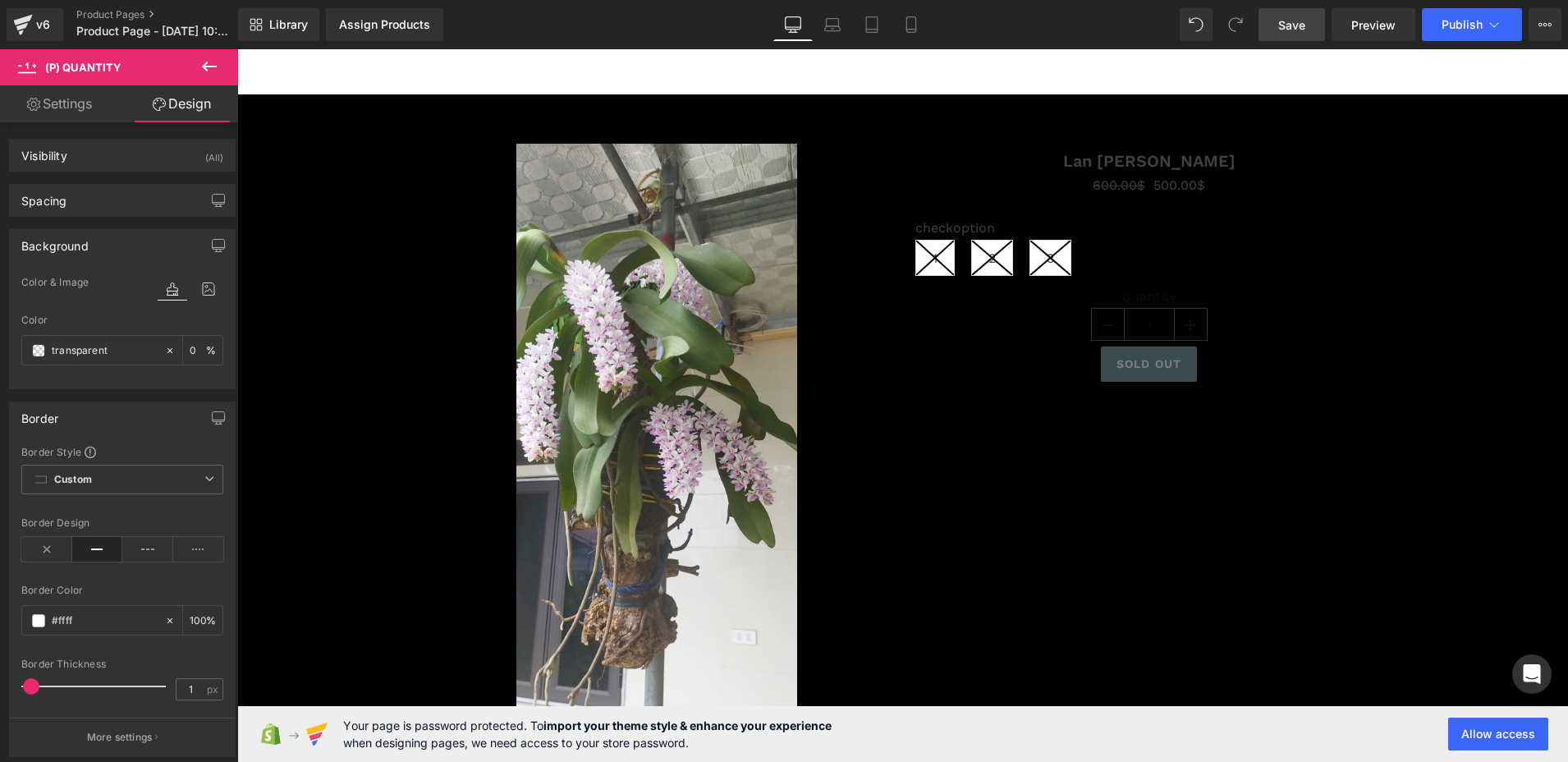
type input "#fffff"
type input "0"
type input "#ffffff"
type input "100"
type input "#ffffff"
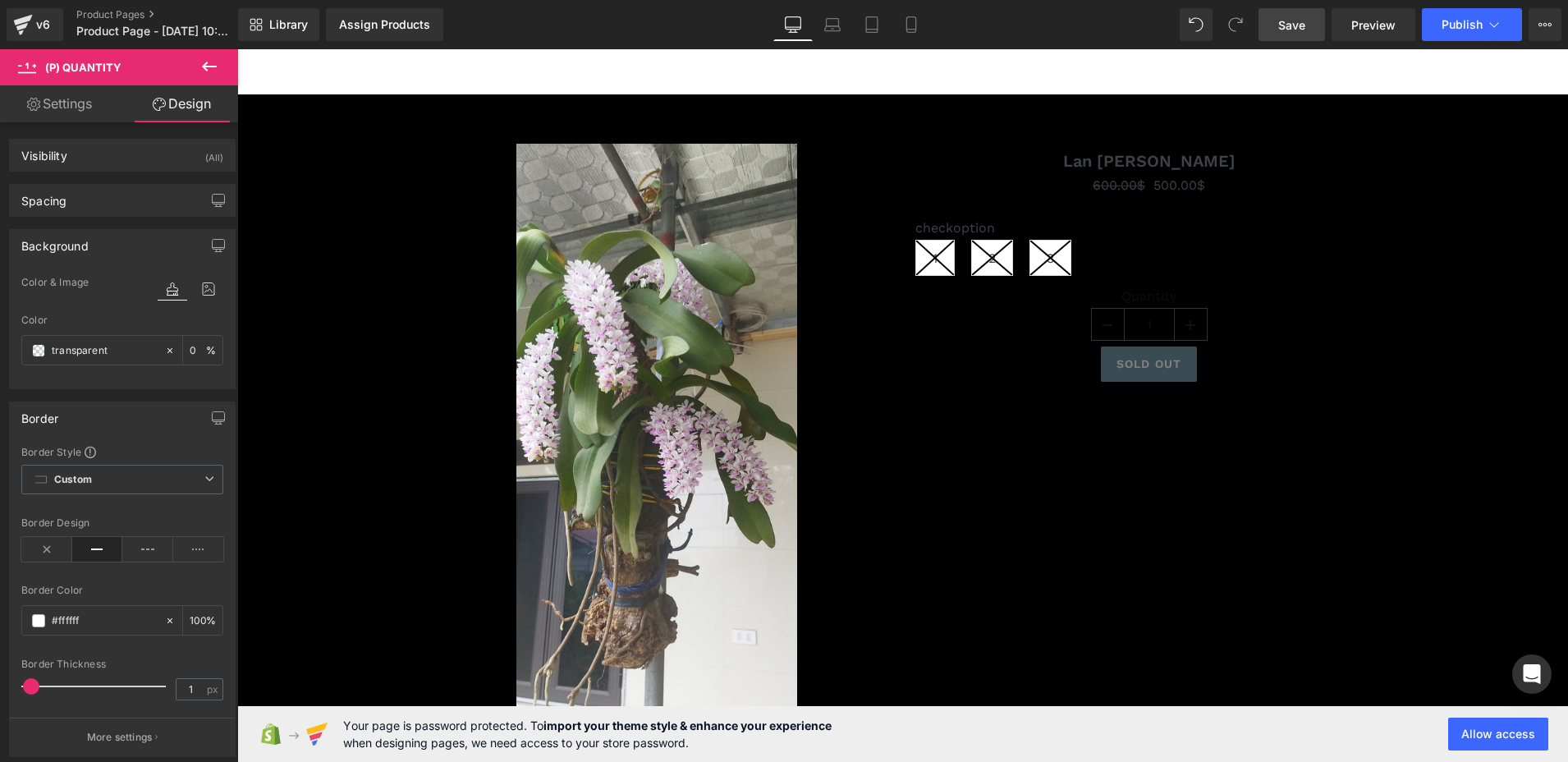
click at [137, 586] on div "Border Color" at bounding box center [122, 590] width 202 height 11
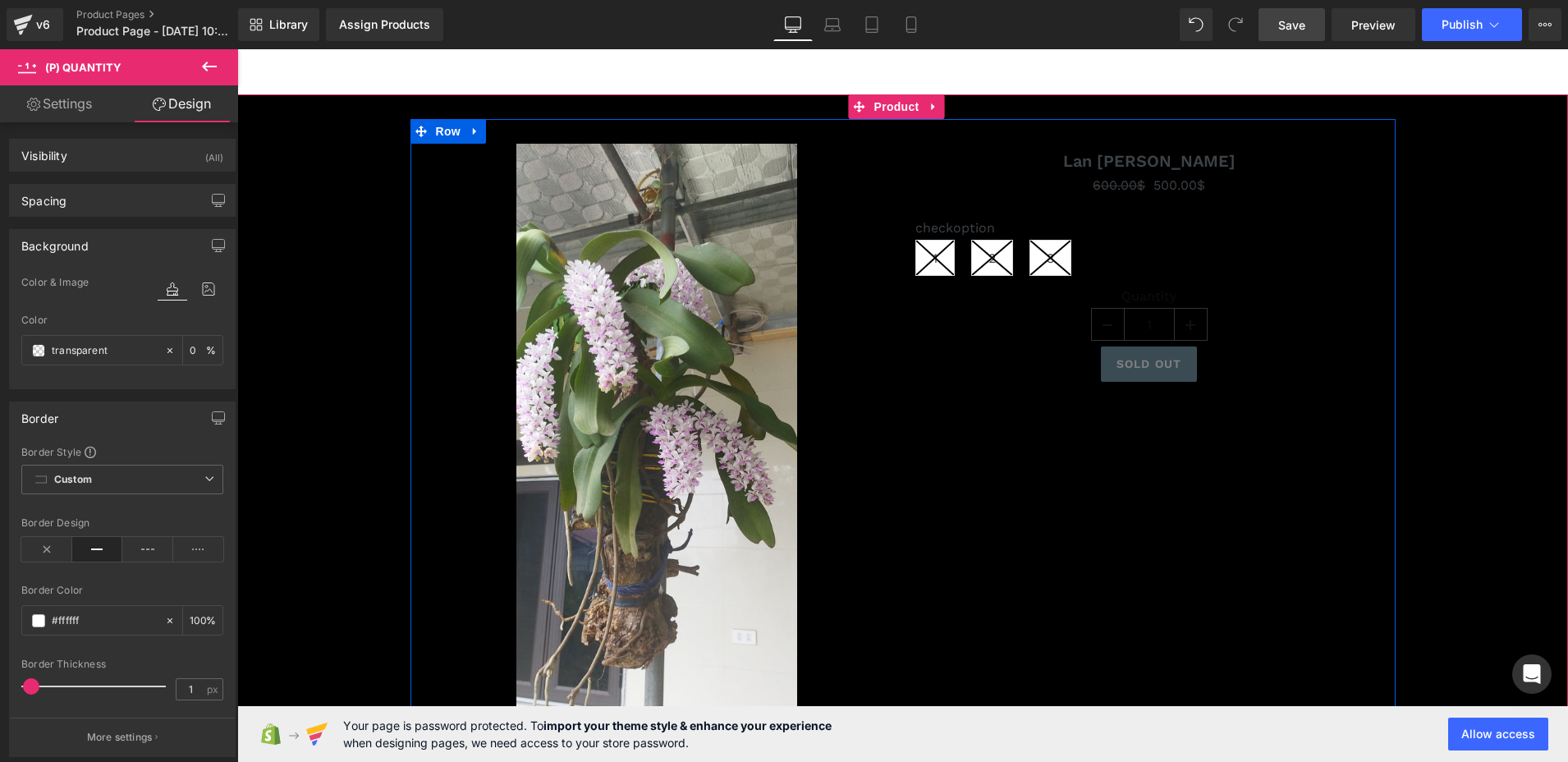
drag, startPoint x: 1188, startPoint y: 424, endPoint x: 1254, endPoint y: 339, distance: 107.6
click at [1204, 402] on div "Sale Off (P) Image (P) Image List Lan [PERSON_NAME] (P) Title 600.00$ 500.00$ (…" at bounding box center [903, 498] width 985 height 759
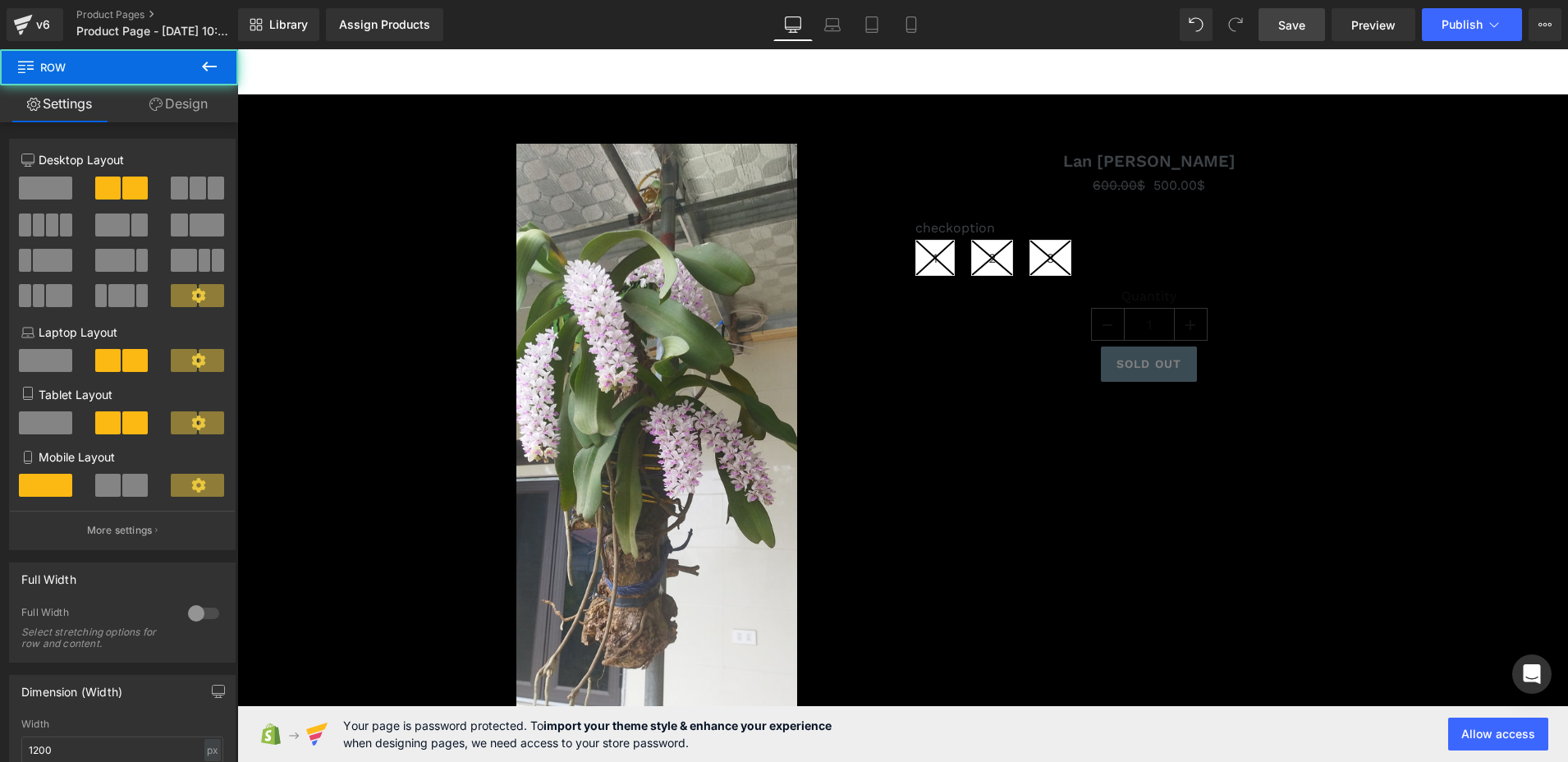
click at [1295, 24] on span "Save" at bounding box center [1291, 25] width 27 height 18
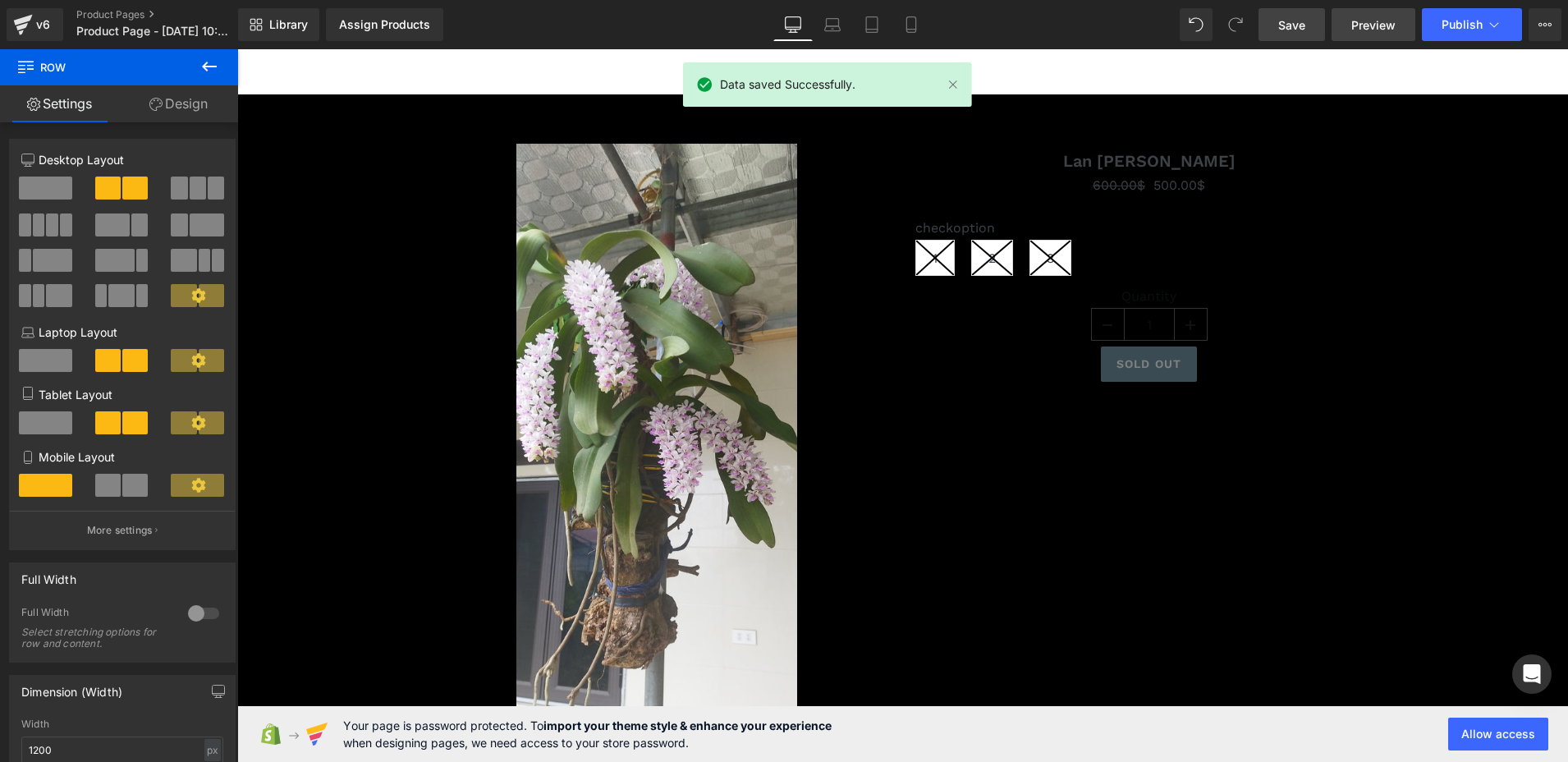
click at [1373, 30] on span "Preview" at bounding box center [1373, 25] width 44 height 18
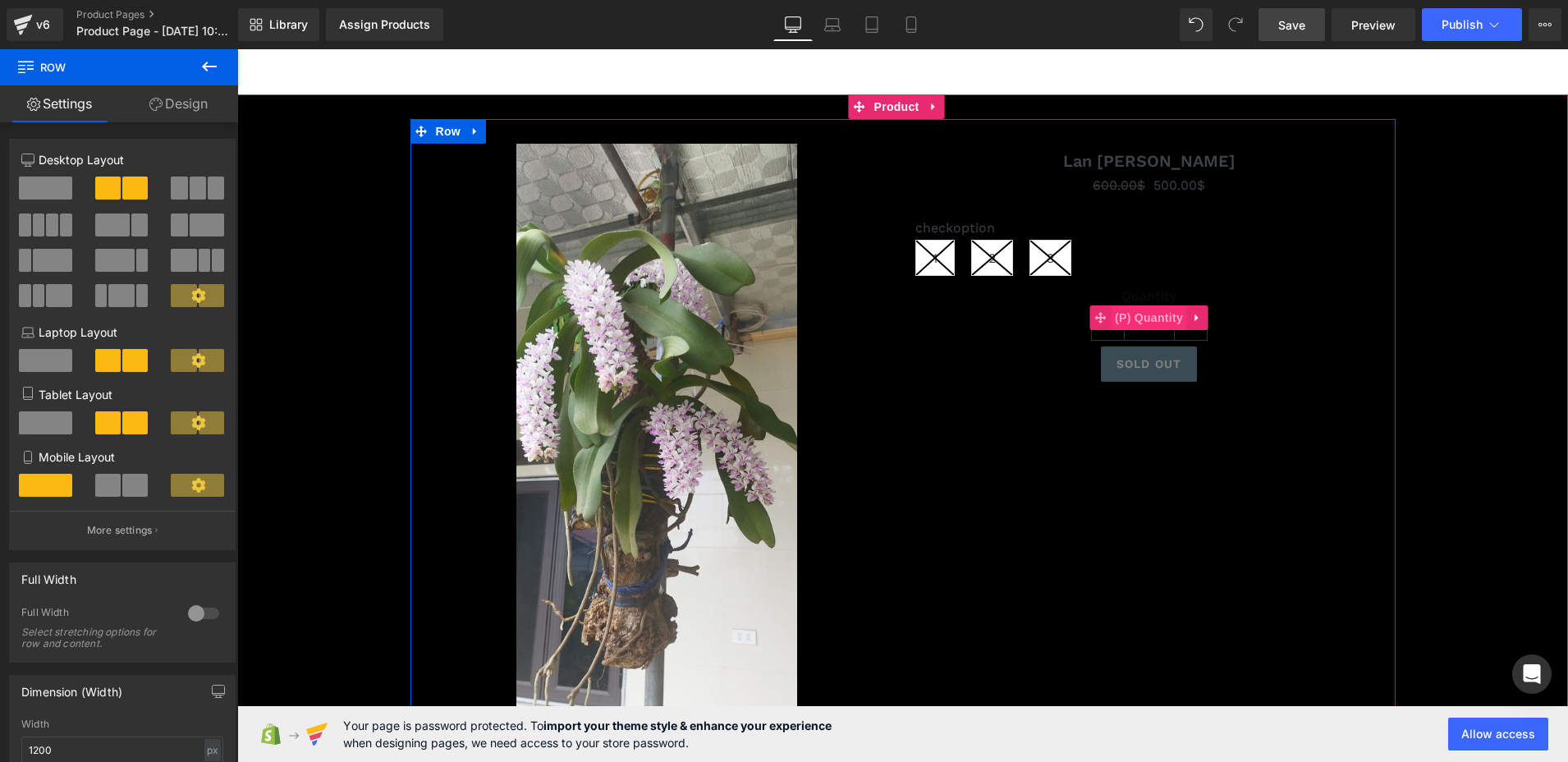
click at [1134, 317] on span "(P) Quantity" at bounding box center [1149, 317] width 77 height 25
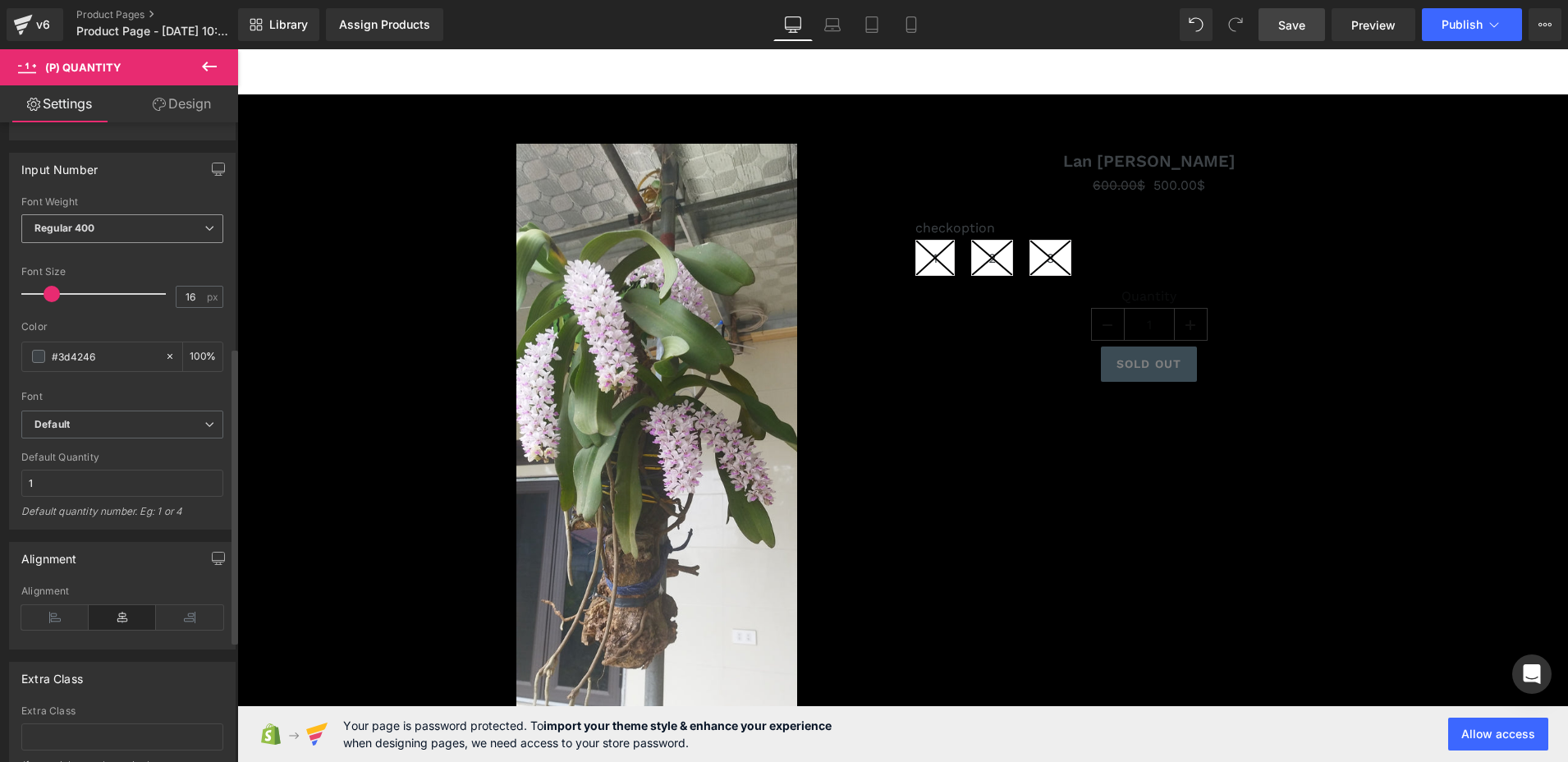
scroll to position [419, 0]
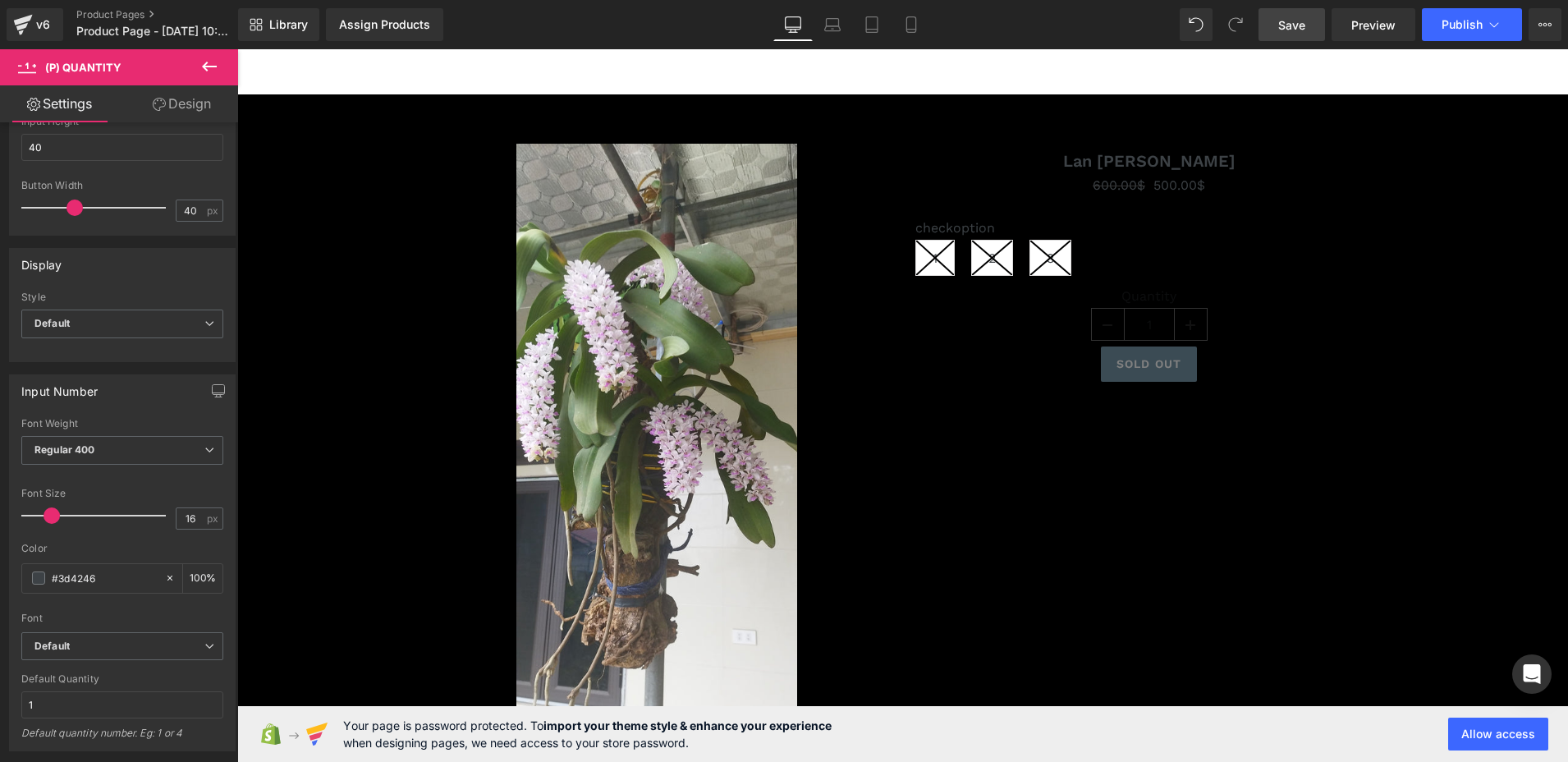
click at [86, 105] on link "Settings" at bounding box center [59, 104] width 119 height 37
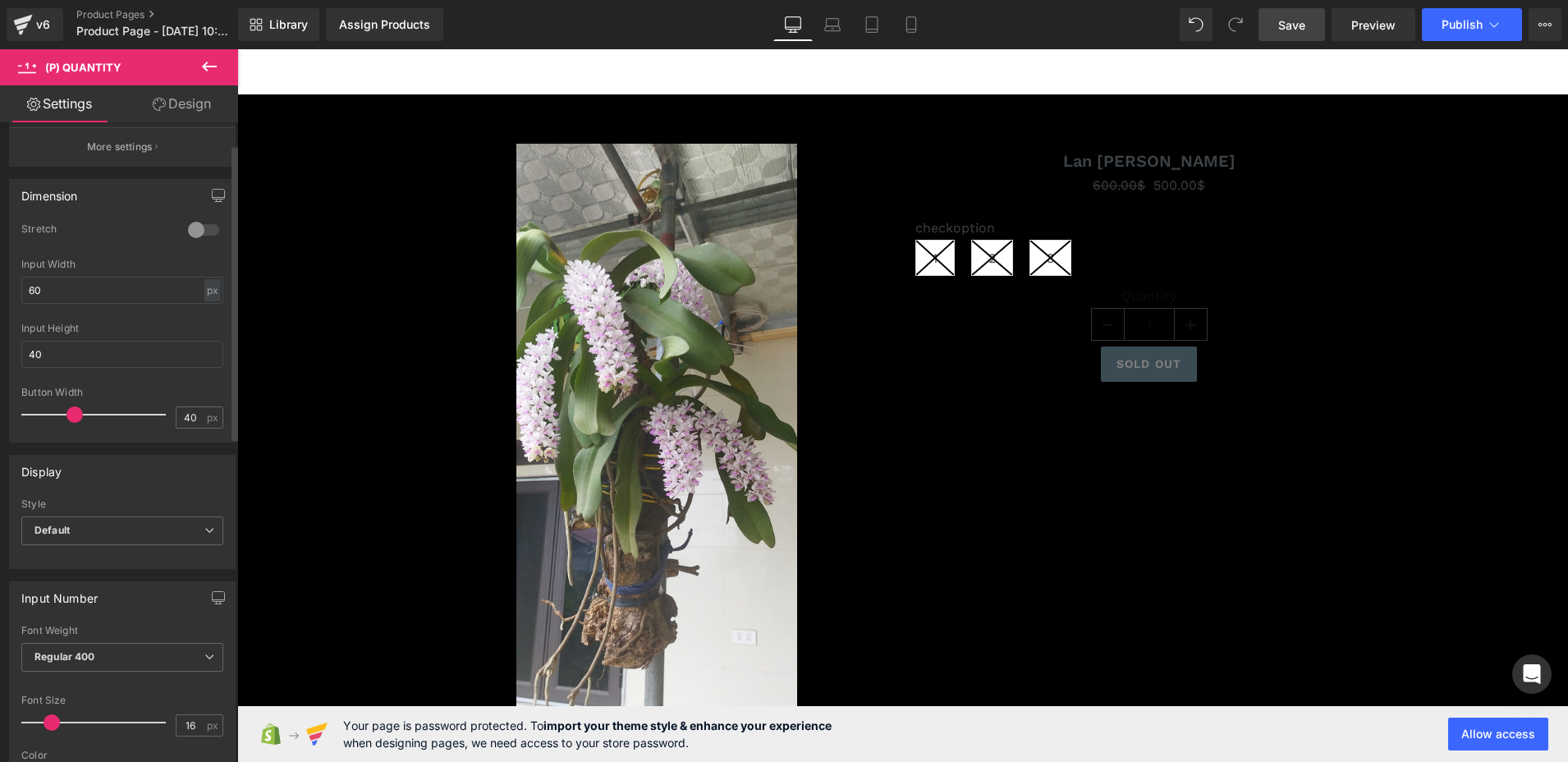
scroll to position [0, 0]
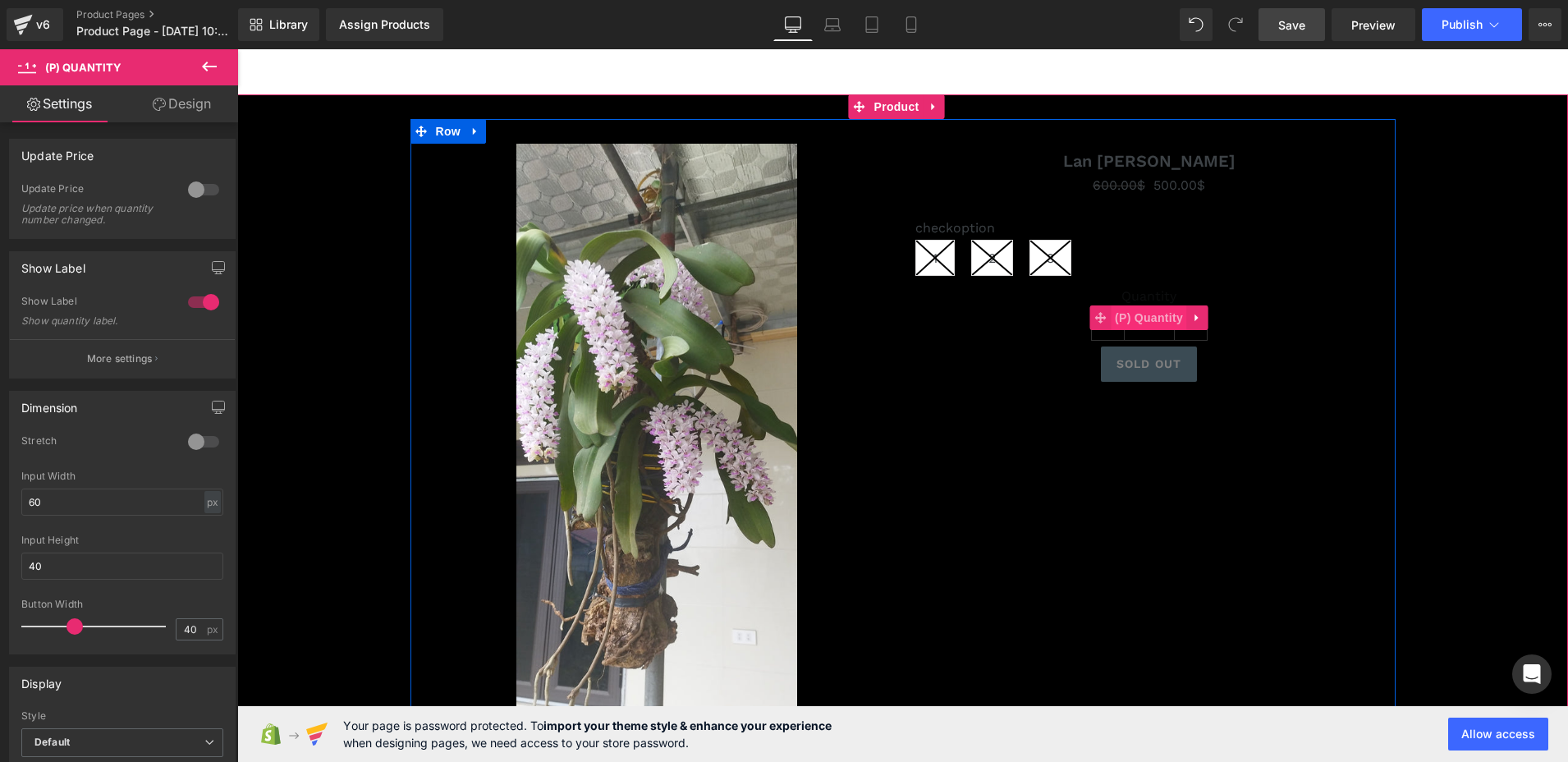
click at [1158, 318] on span "(P) Quantity" at bounding box center [1149, 317] width 77 height 25
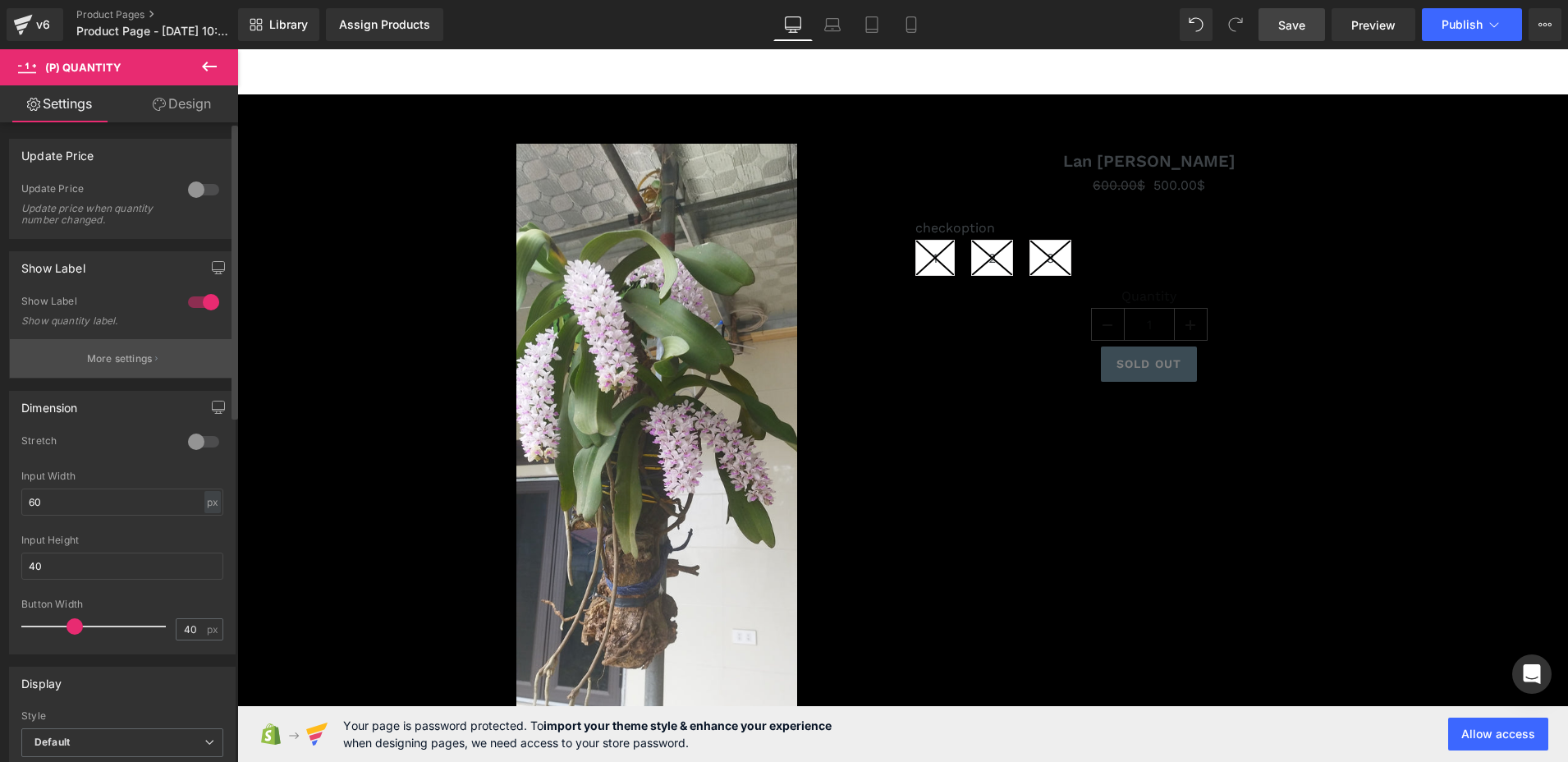
click at [131, 364] on p "More settings" at bounding box center [119, 359] width 65 height 15
